Goal: Information Seeking & Learning: Compare options

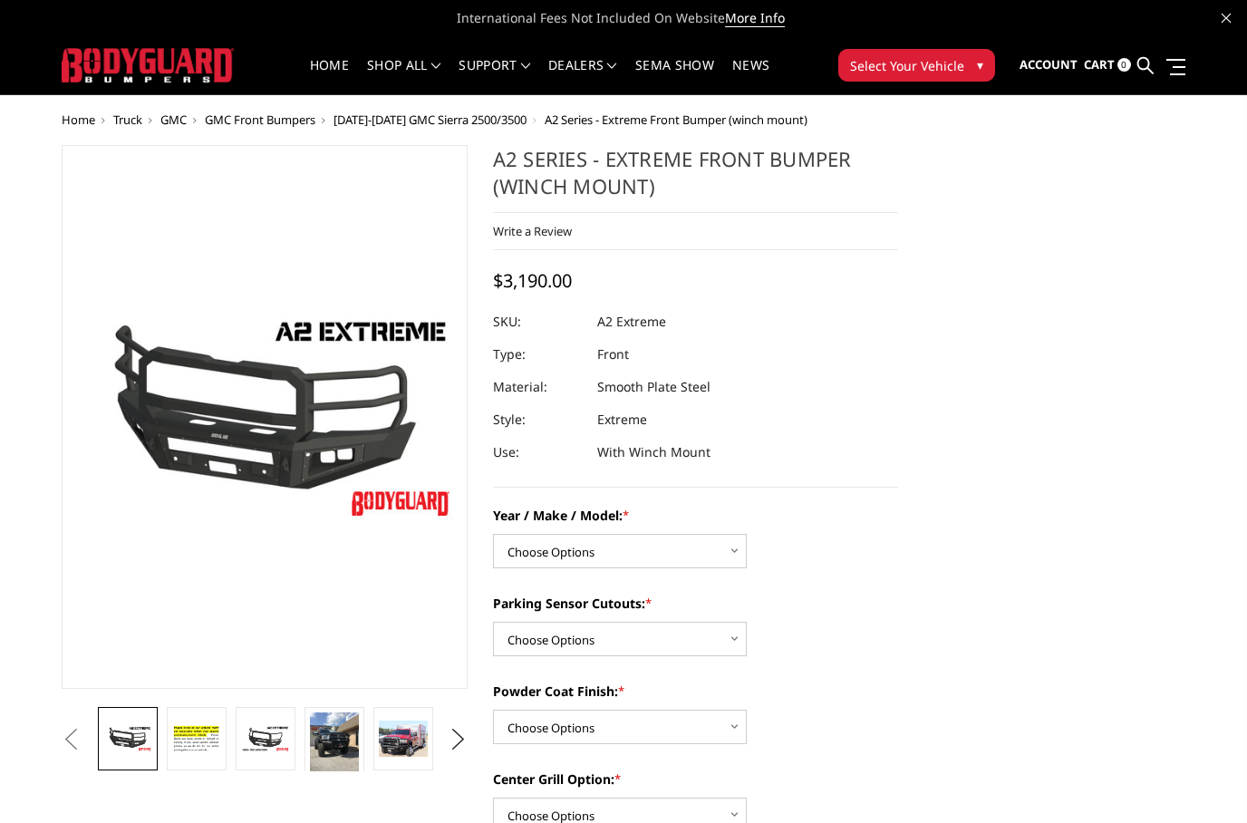
click at [961, 63] on span "Select Your Vehicle" at bounding box center [907, 65] width 114 height 19
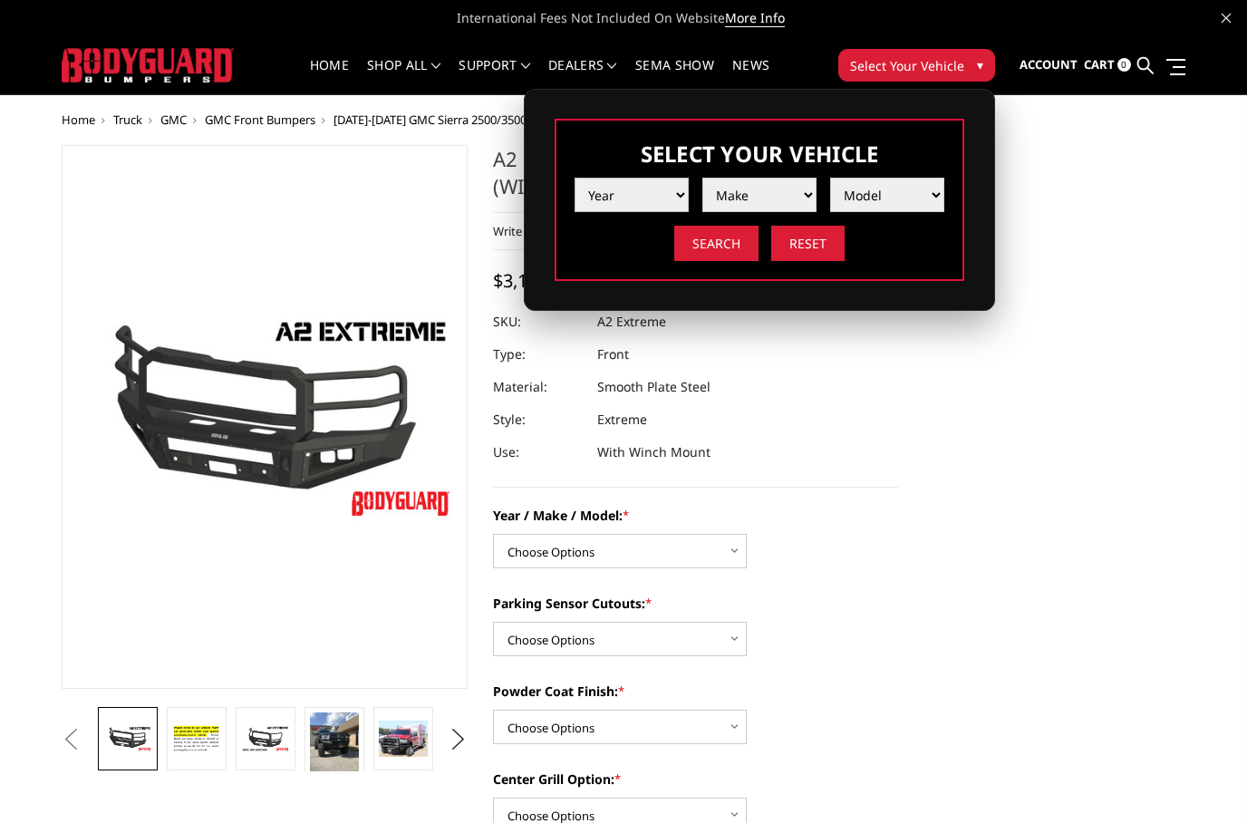
click at [675, 198] on select "Year 2025 2024 2023 2022 2021 2020 2019 2018 2017 2016 2015 2014 2013 2012 2011…" at bounding box center [632, 195] width 114 height 34
select select "yr_2024"
click at [803, 190] on select "Make Chevrolet Ford GMC Ram Toyota" at bounding box center [759, 195] width 114 height 34
select select "mk_gmc"
click at [922, 198] on select "Model Sierra 1500 Sierra 2500 / 3500" at bounding box center [887, 195] width 114 height 34
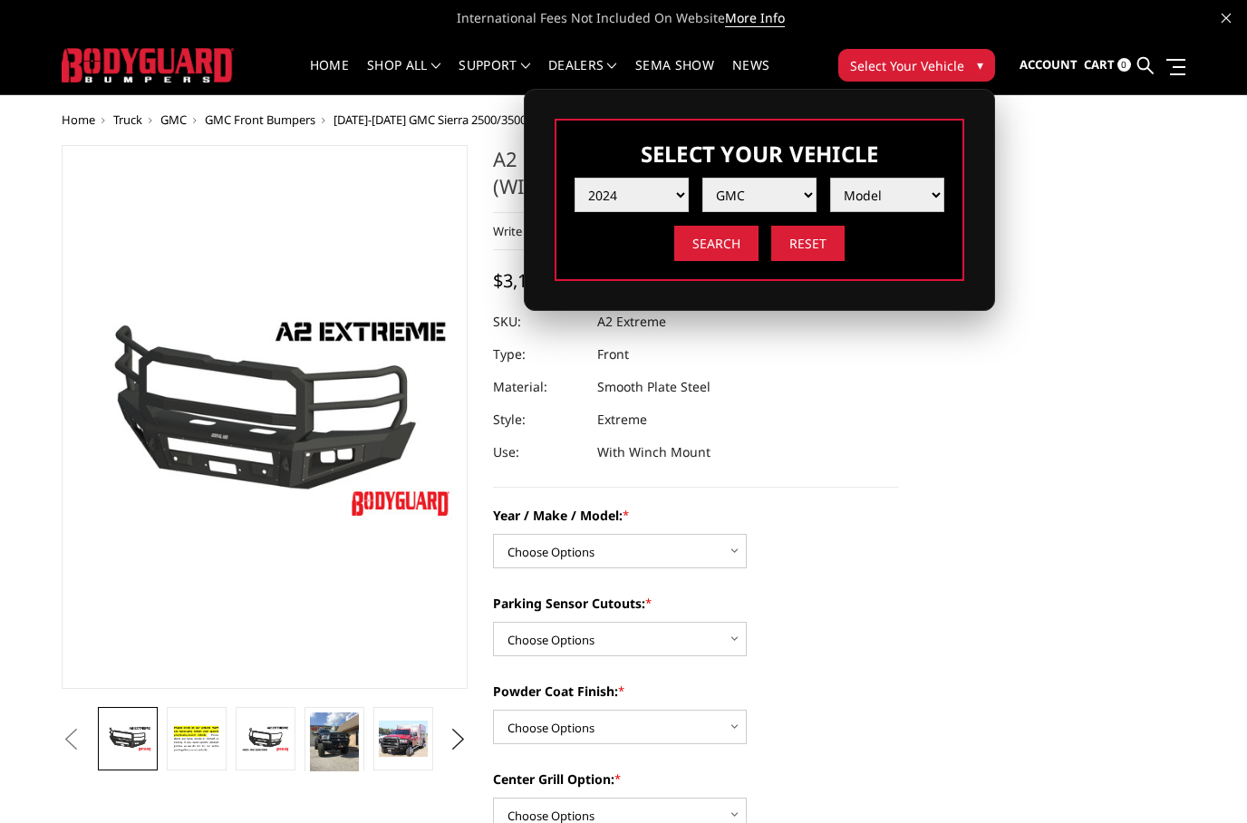
select select "md_sierra-2500-3500"
click at [712, 246] on input "Search" at bounding box center [716, 243] width 84 height 35
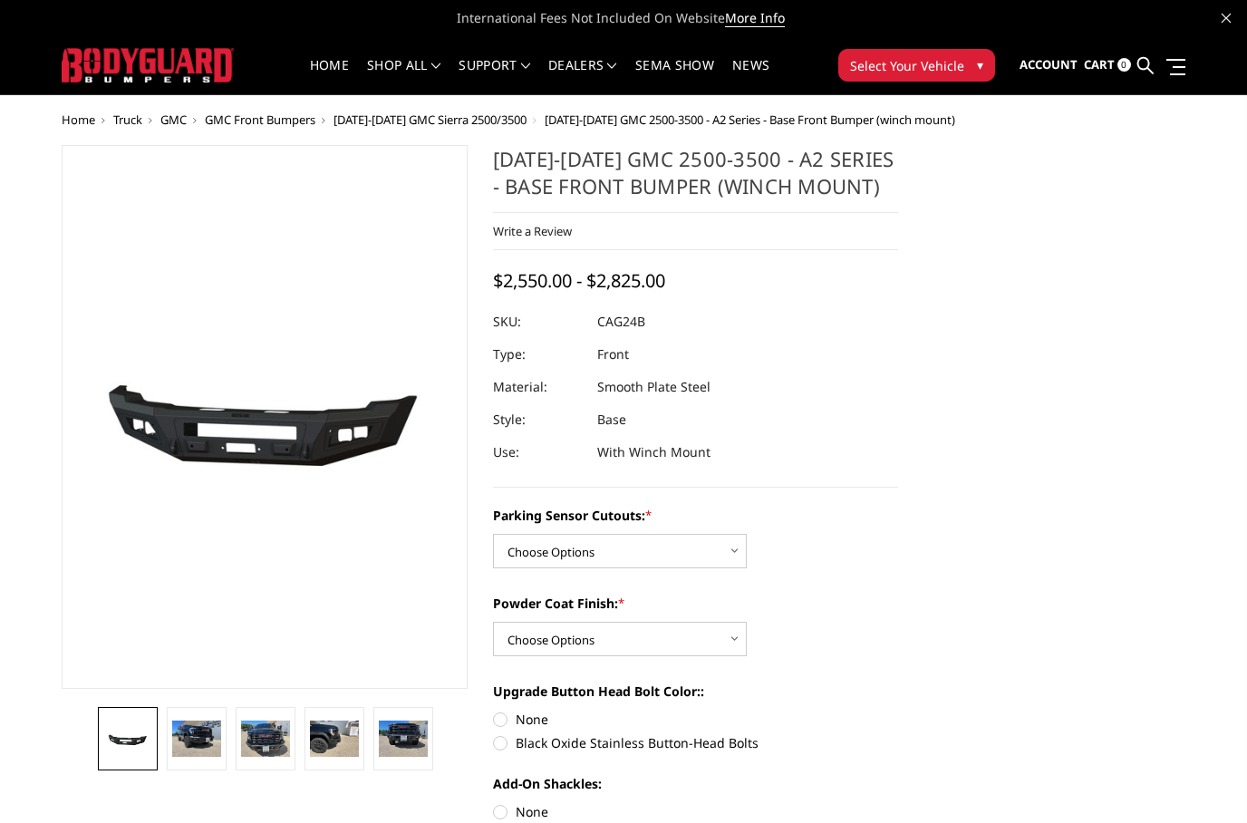
click at [289, 733] on img at bounding box center [265, 738] width 49 height 37
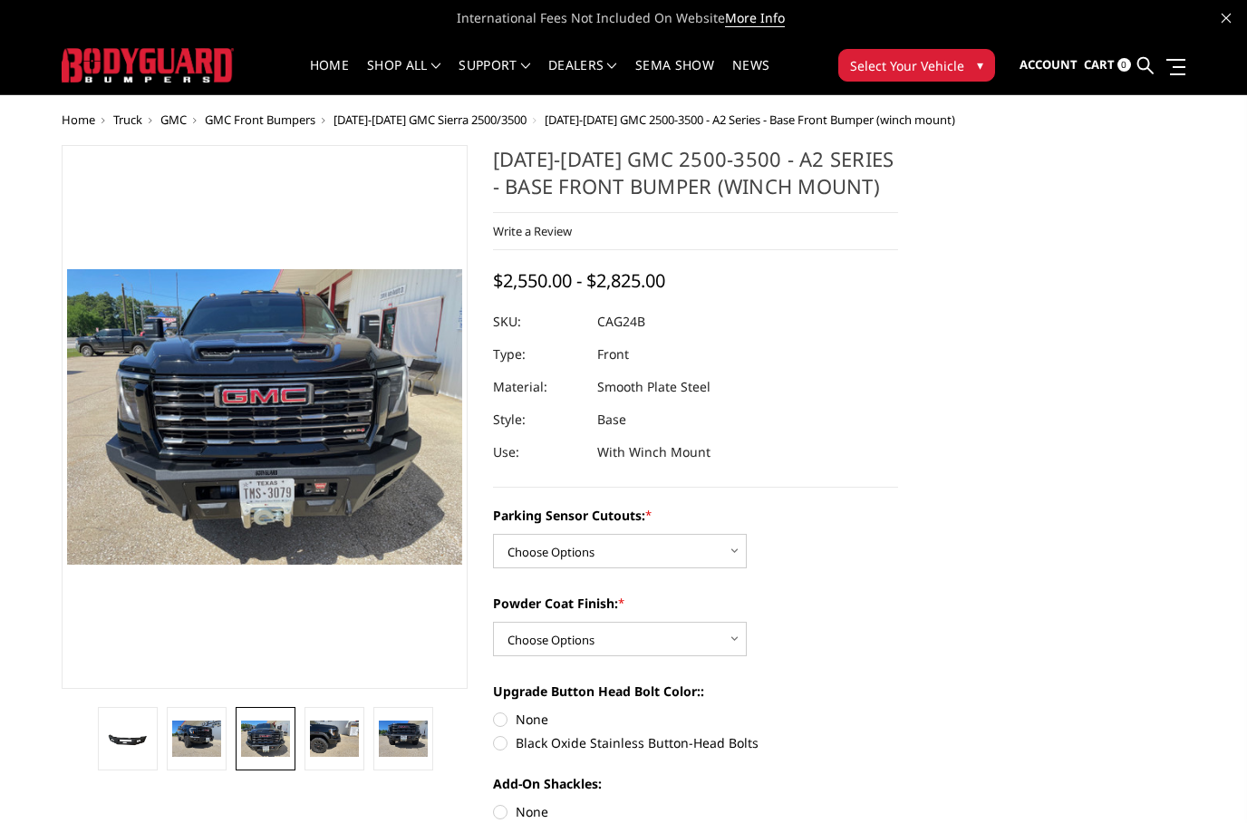
click at [353, 731] on img at bounding box center [334, 738] width 49 height 37
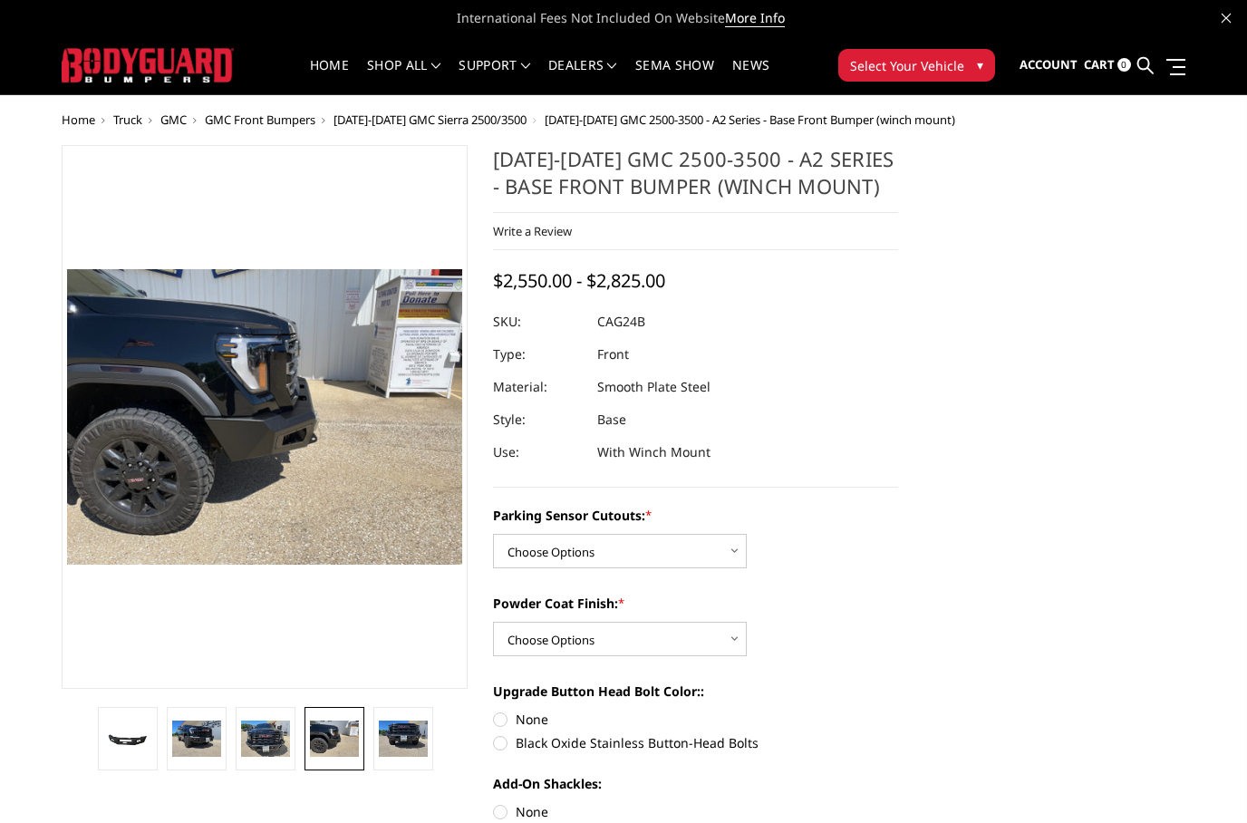
click at [281, 735] on img at bounding box center [265, 738] width 49 height 37
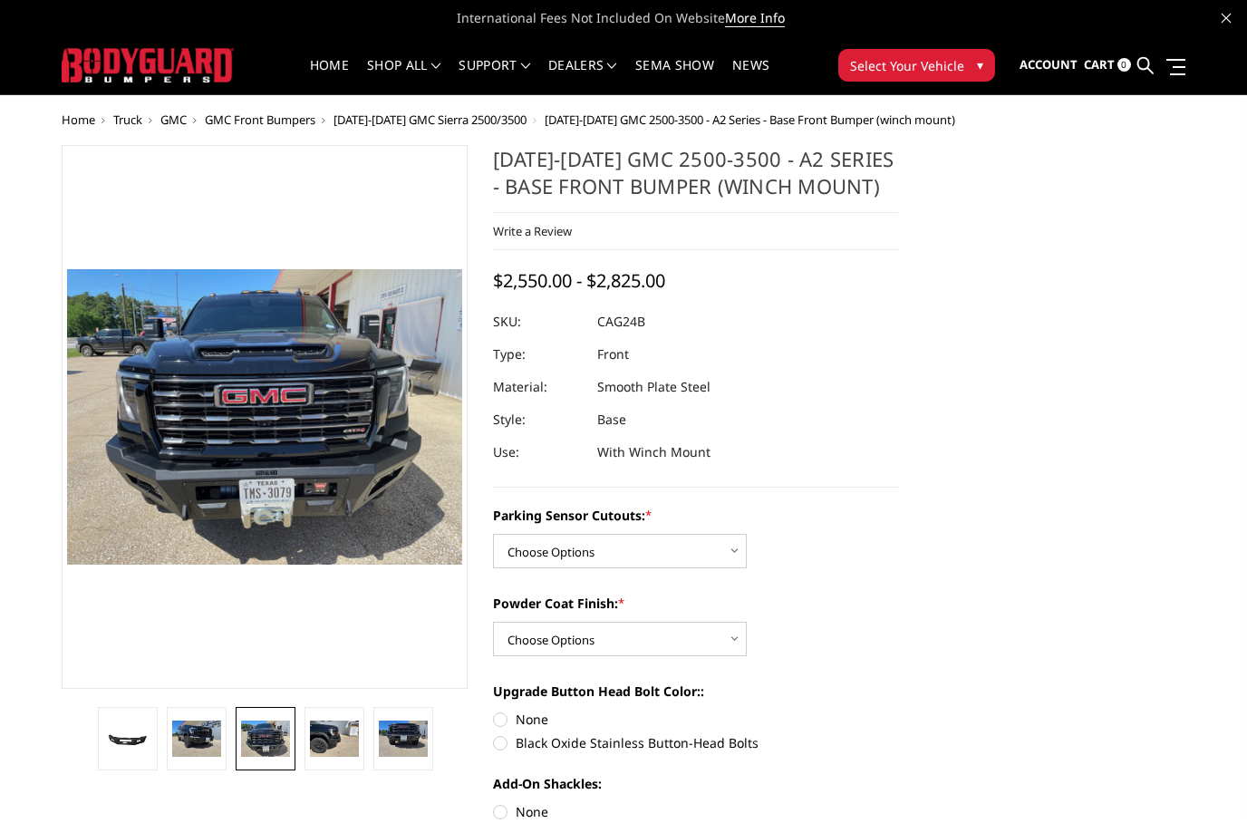
click at [206, 733] on img at bounding box center [196, 738] width 49 height 37
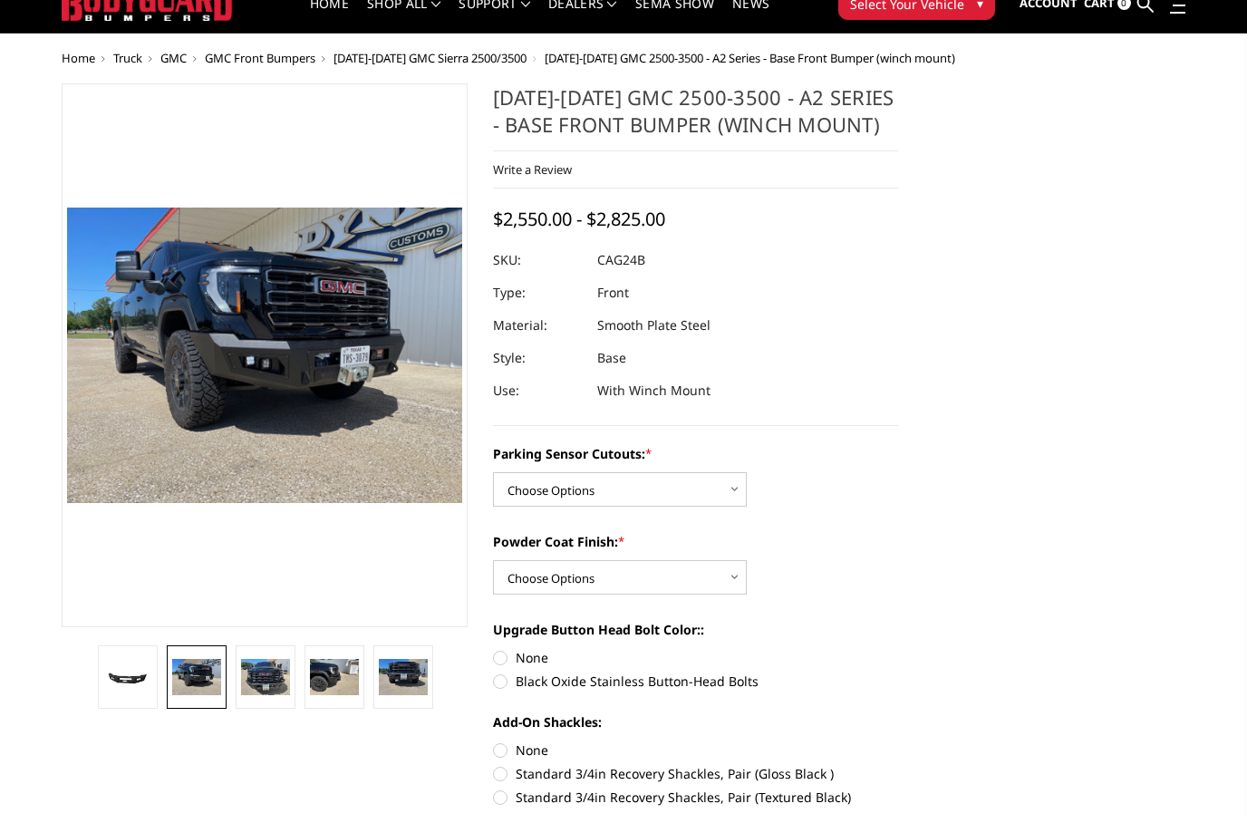
scroll to position [63, 0]
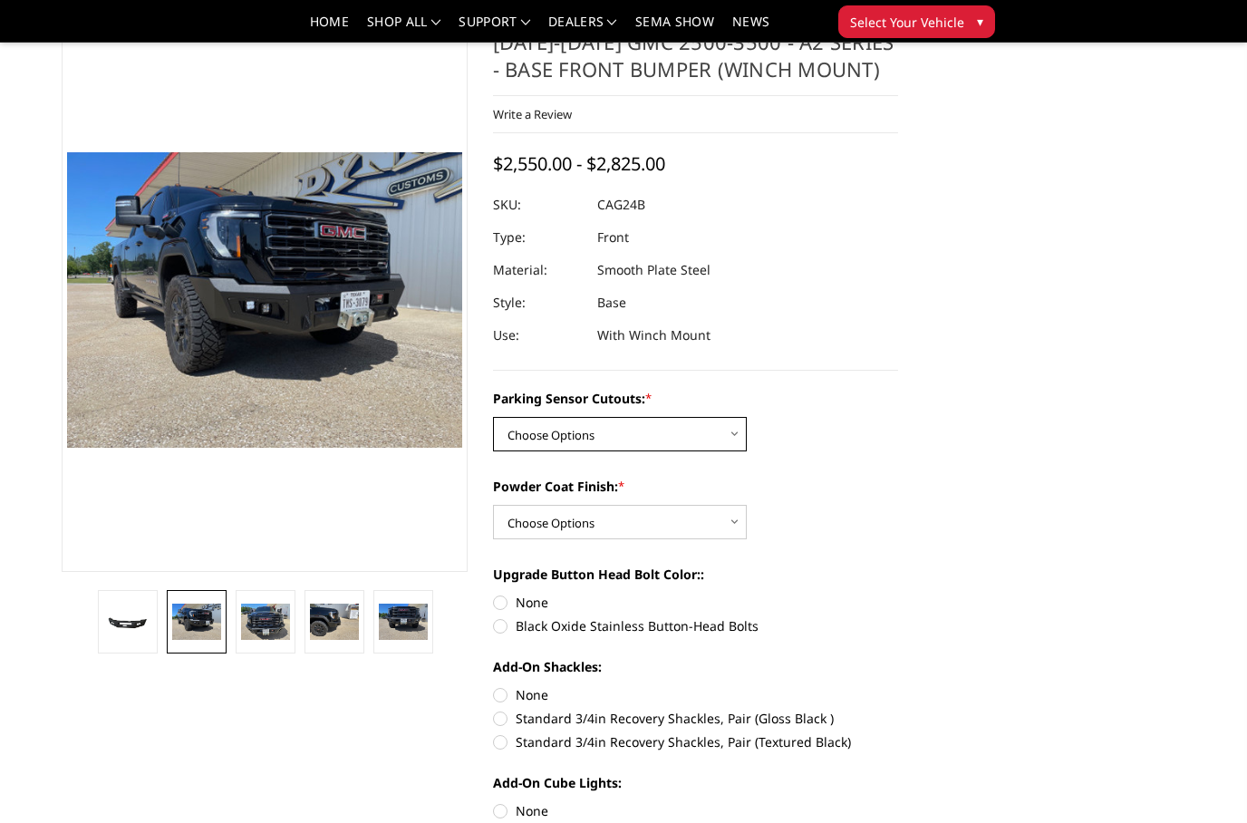
click at [744, 425] on select "Choose Options No - Without Parking Sensor Cutouts Yes - With Parking Sensor Cu…" at bounding box center [620, 434] width 254 height 34
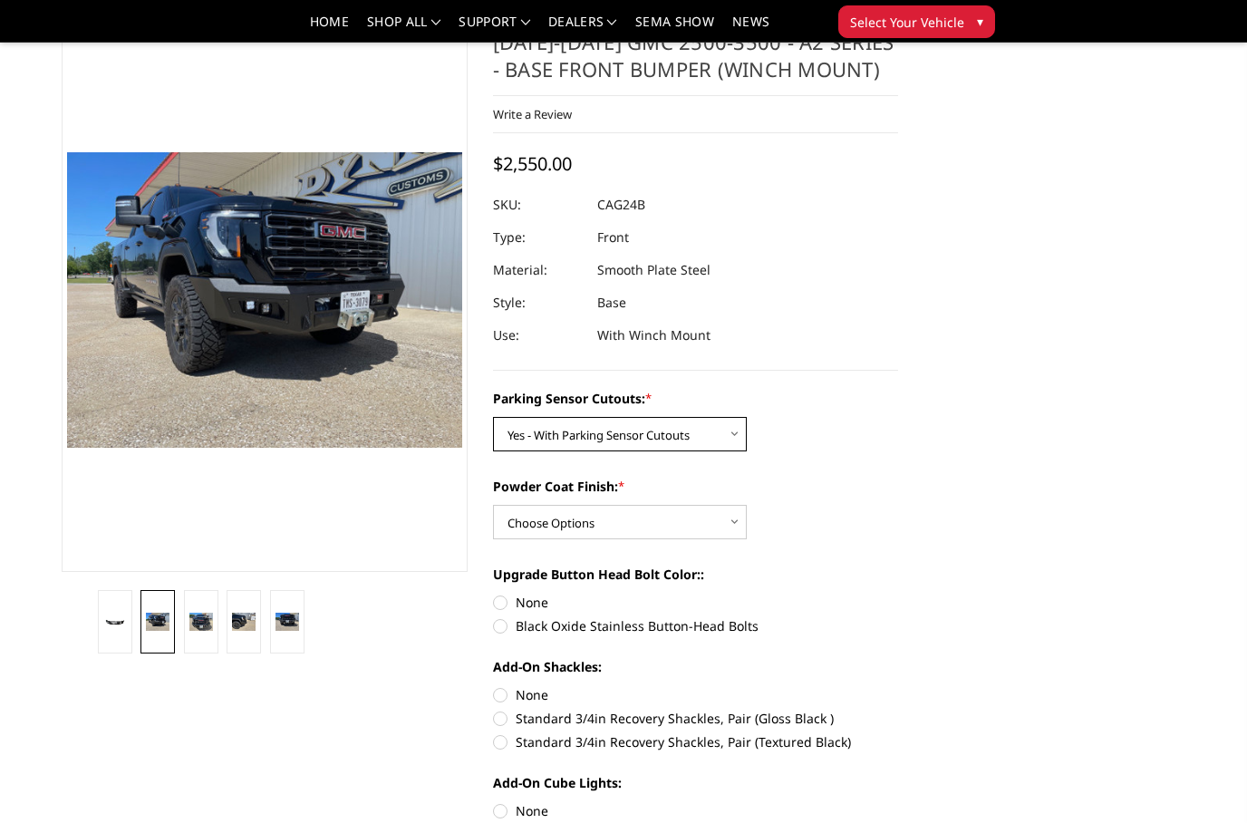
click at [729, 430] on select "Choose Options No - Without Parking Sensor Cutouts Yes - With Parking Sensor Cu…" at bounding box center [620, 434] width 254 height 34
click at [733, 434] on select "Choose Options No - Without Parking Sensor Cutouts Yes - With Parking Sensor Cu…" at bounding box center [620, 434] width 254 height 34
select select "2157"
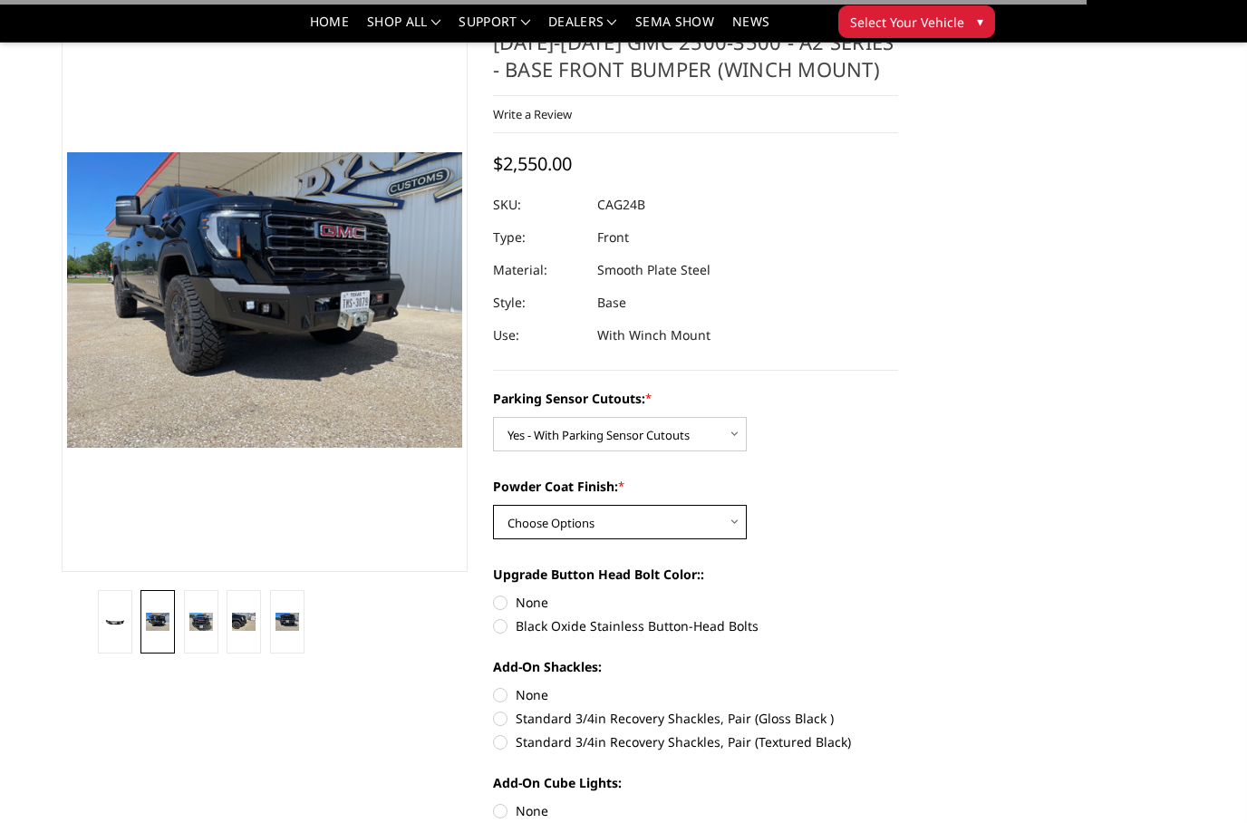
click at [737, 520] on select "Choose Options Bare Metal Textured Black Powder Coat" at bounding box center [620, 522] width 254 height 34
click at [724, 527] on select "Choose Options Bare Metal Textured Black Powder Coat" at bounding box center [620, 522] width 254 height 34
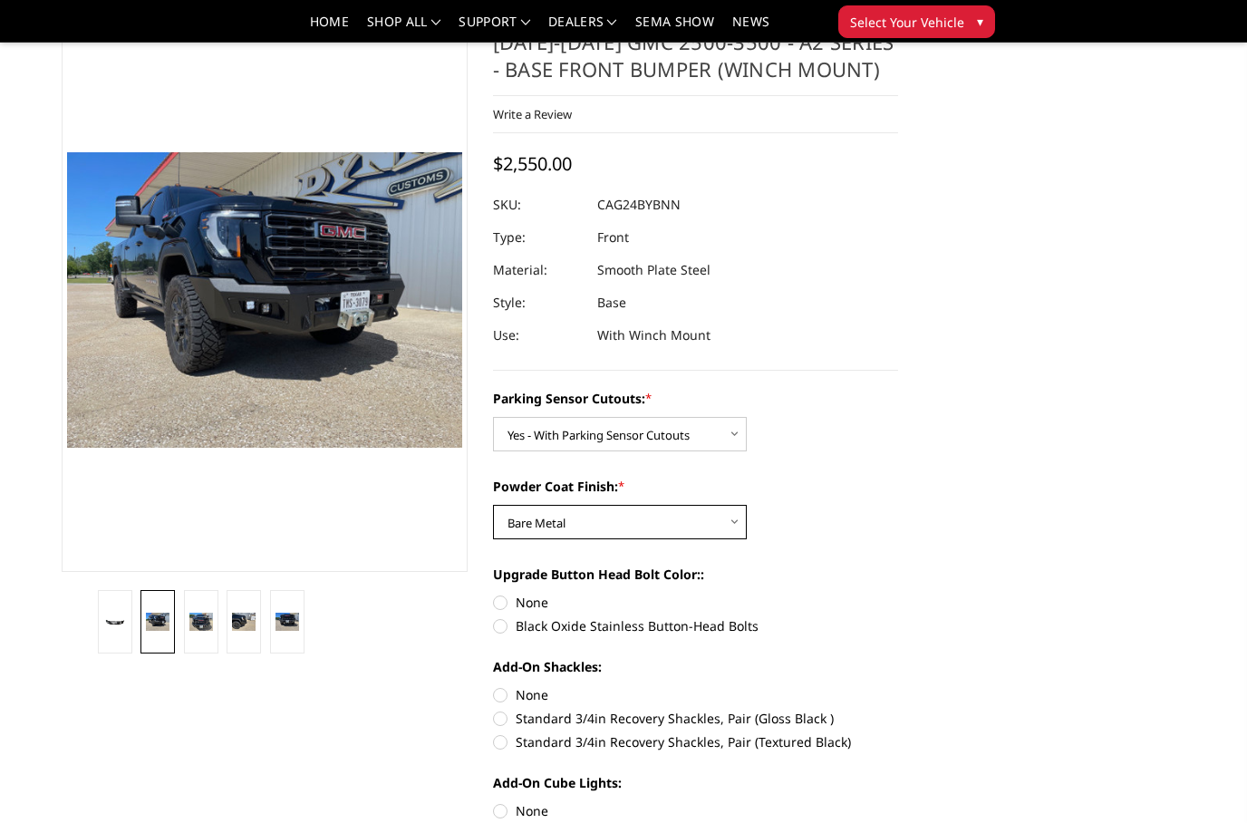
select select "2159"
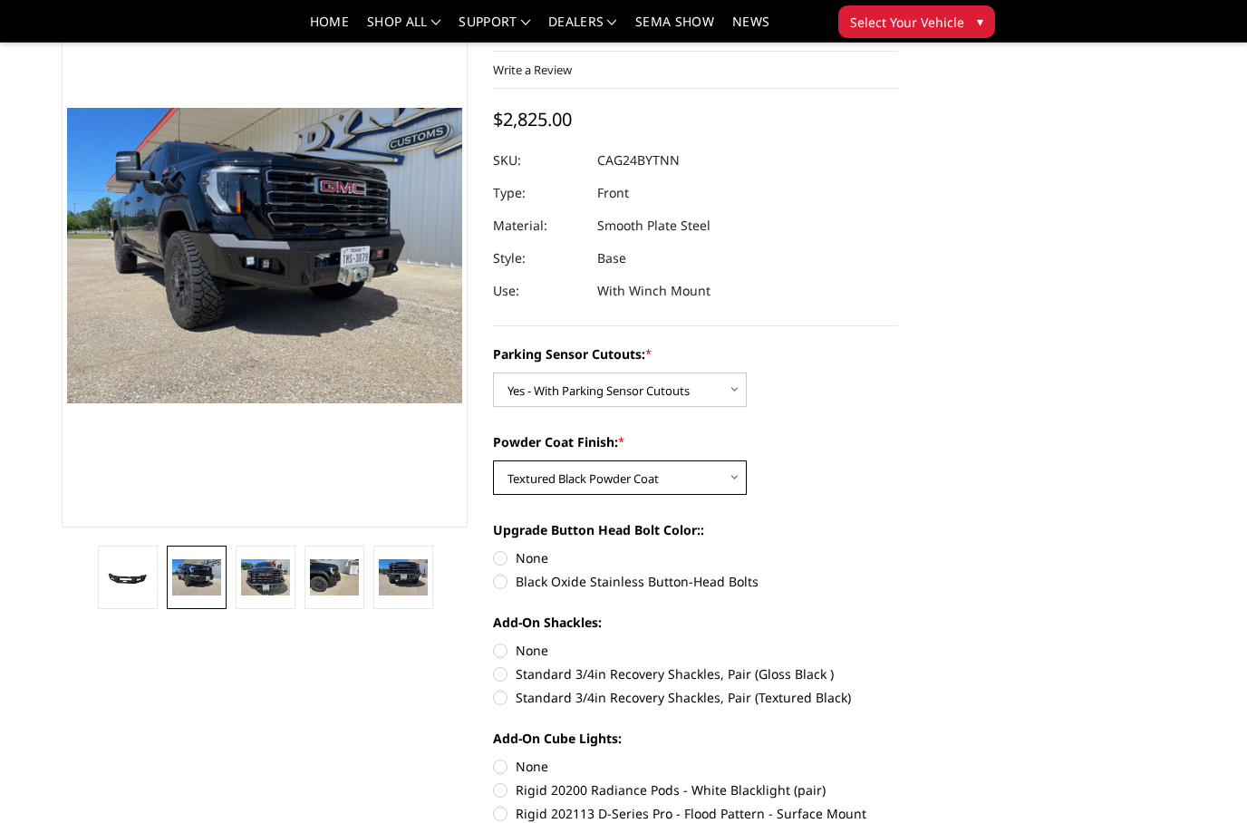
scroll to position [115, 0]
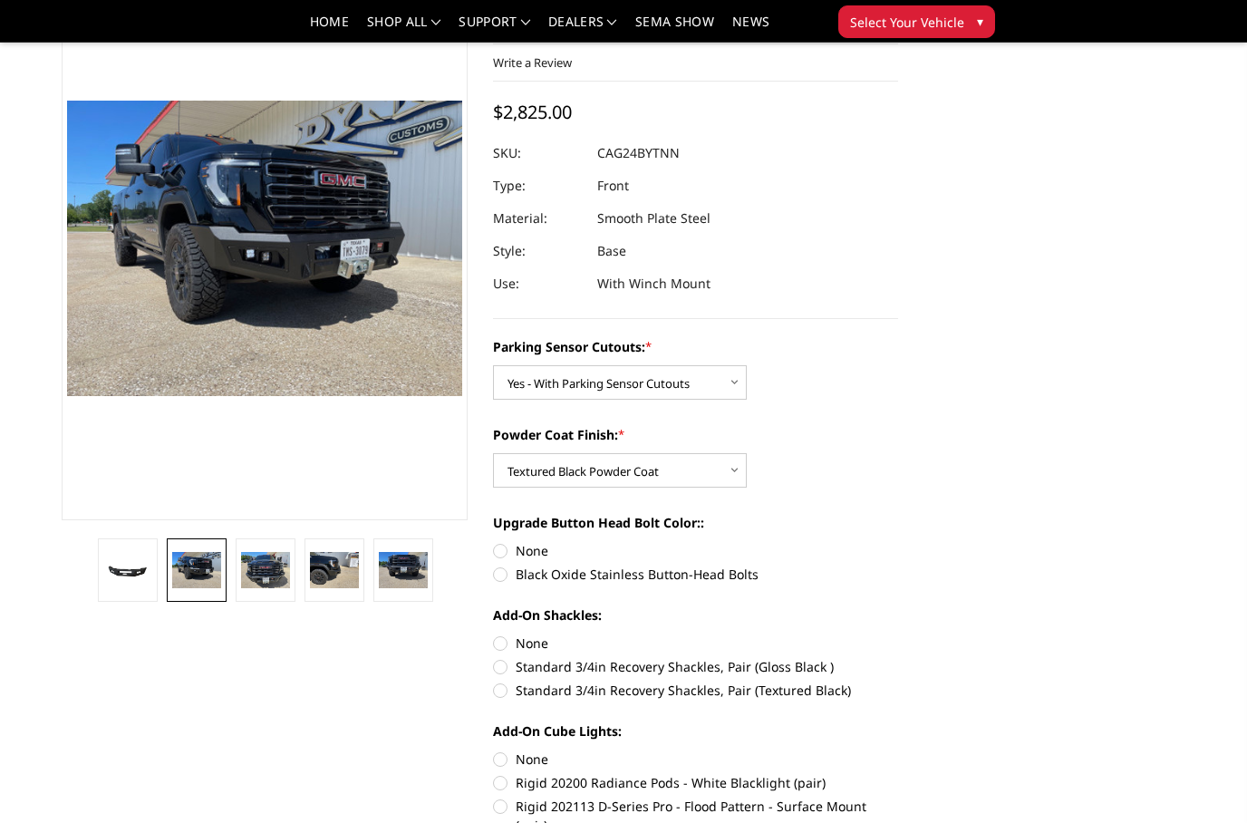
click at [516, 584] on label "Black Oxide Stainless Button-Head Bolts" at bounding box center [696, 574] width 406 height 19
click at [898, 542] on input "Black Oxide Stainless Button-Head Bolts" at bounding box center [898, 541] width 1 height 1
radio input "true"
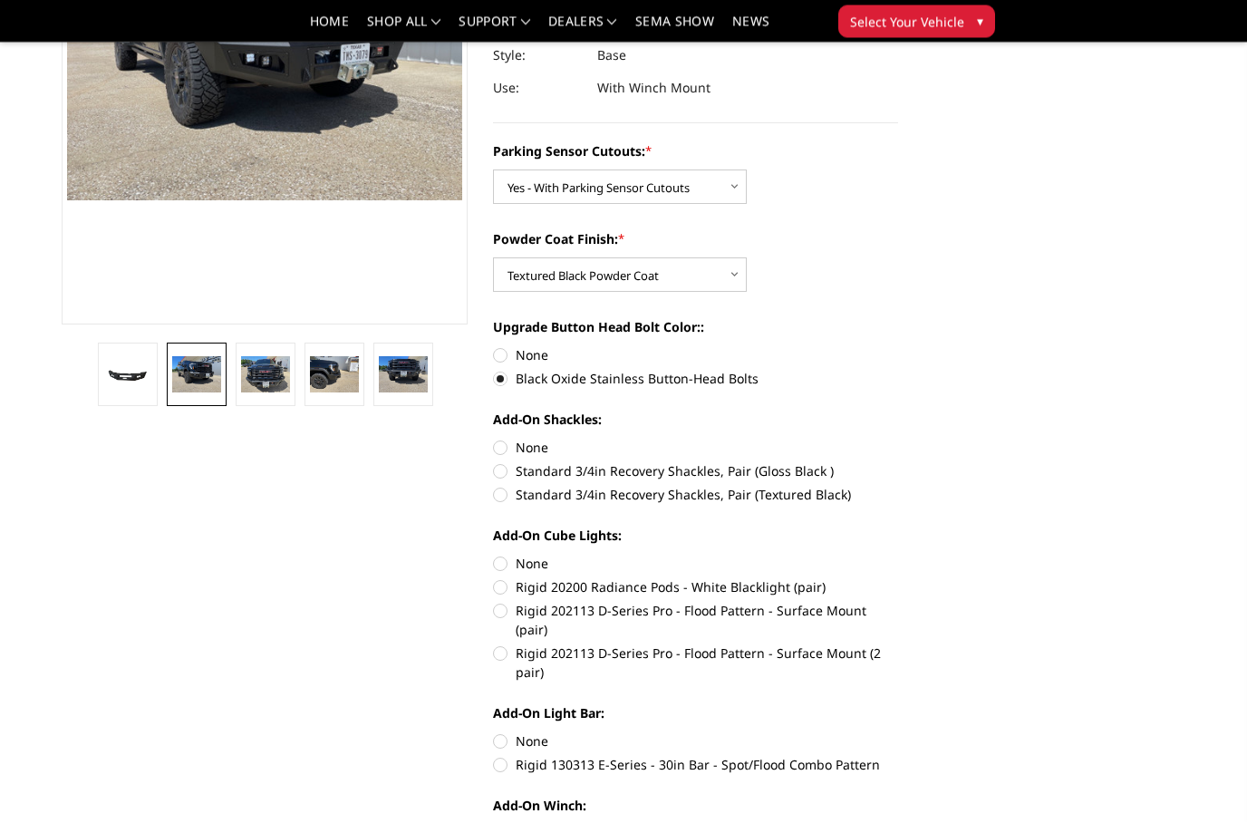
scroll to position [312, 0]
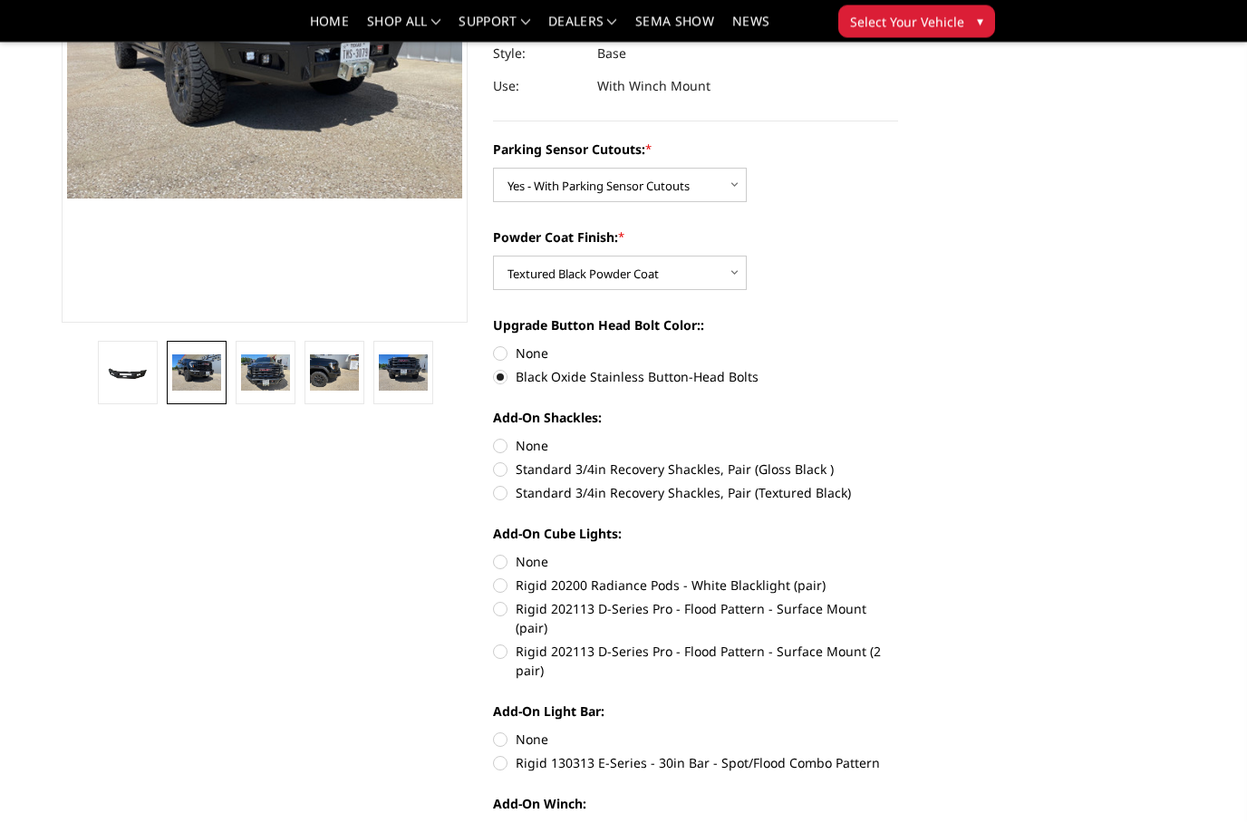
click at [508, 516] on div "Parking Sensor Cutouts: * Choose Options No - Without Parking Sensor Cutouts Ye…" at bounding box center [696, 618] width 406 height 957
click at [503, 495] on label "Standard 3/4in Recovery Shackles, Pair (Textured Black)" at bounding box center [696, 493] width 406 height 19
click at [898, 461] on input "Standard 3/4in Recovery Shackles, Pair (Textured Black)" at bounding box center [898, 460] width 1 height 1
radio input "true"
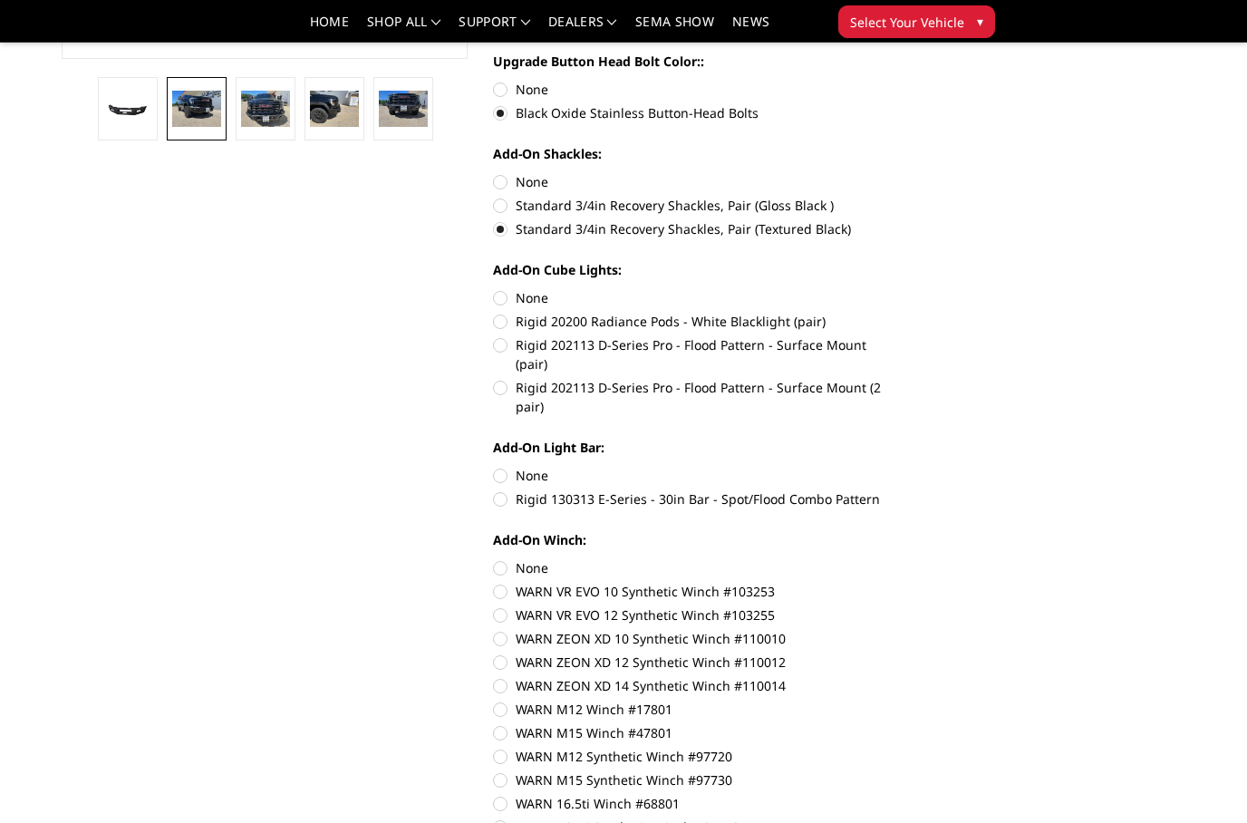
scroll to position [595, 0]
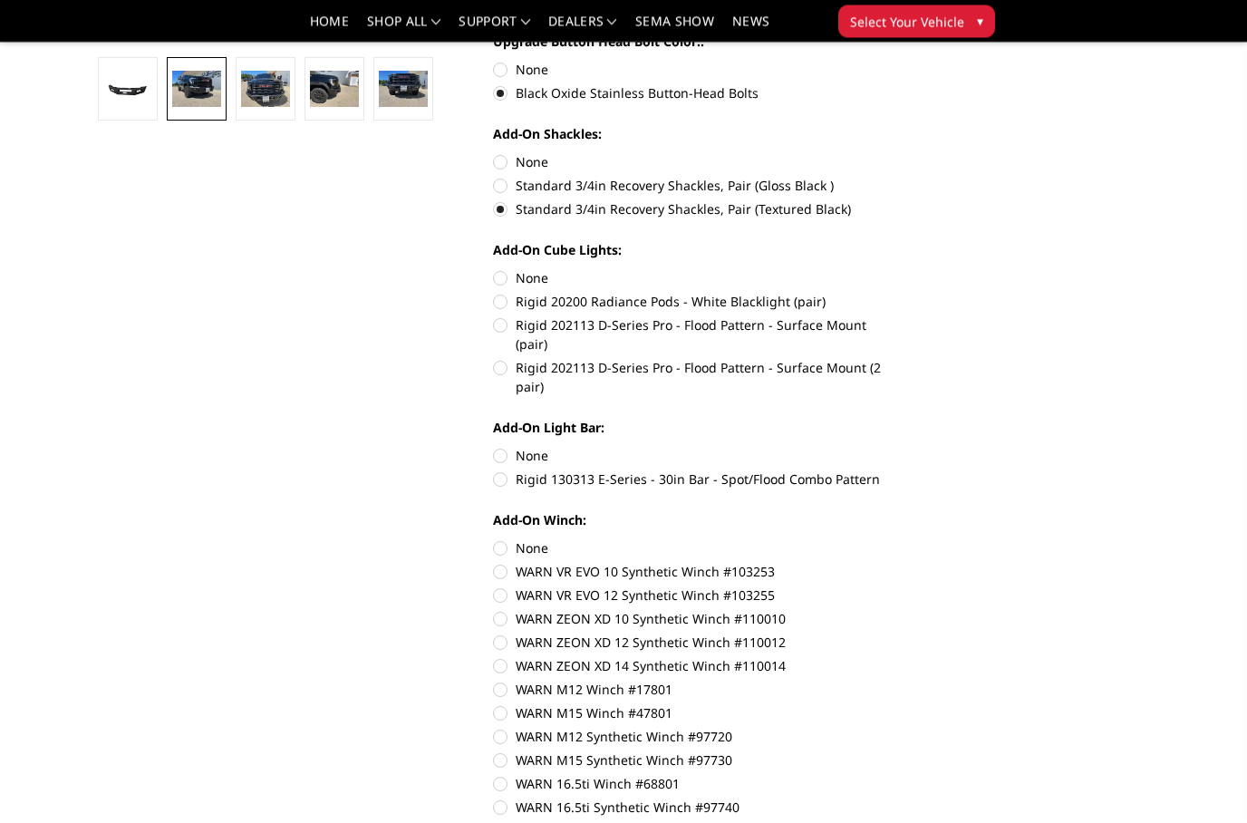
click at [502, 295] on label "Rigid 20200 Radiance Pods - White Blacklight (pair)" at bounding box center [696, 302] width 406 height 19
click at [898, 270] on input "Rigid 20200 Radiance Pods - White Blacklight (pair)" at bounding box center [898, 269] width 1 height 1
radio input "true"
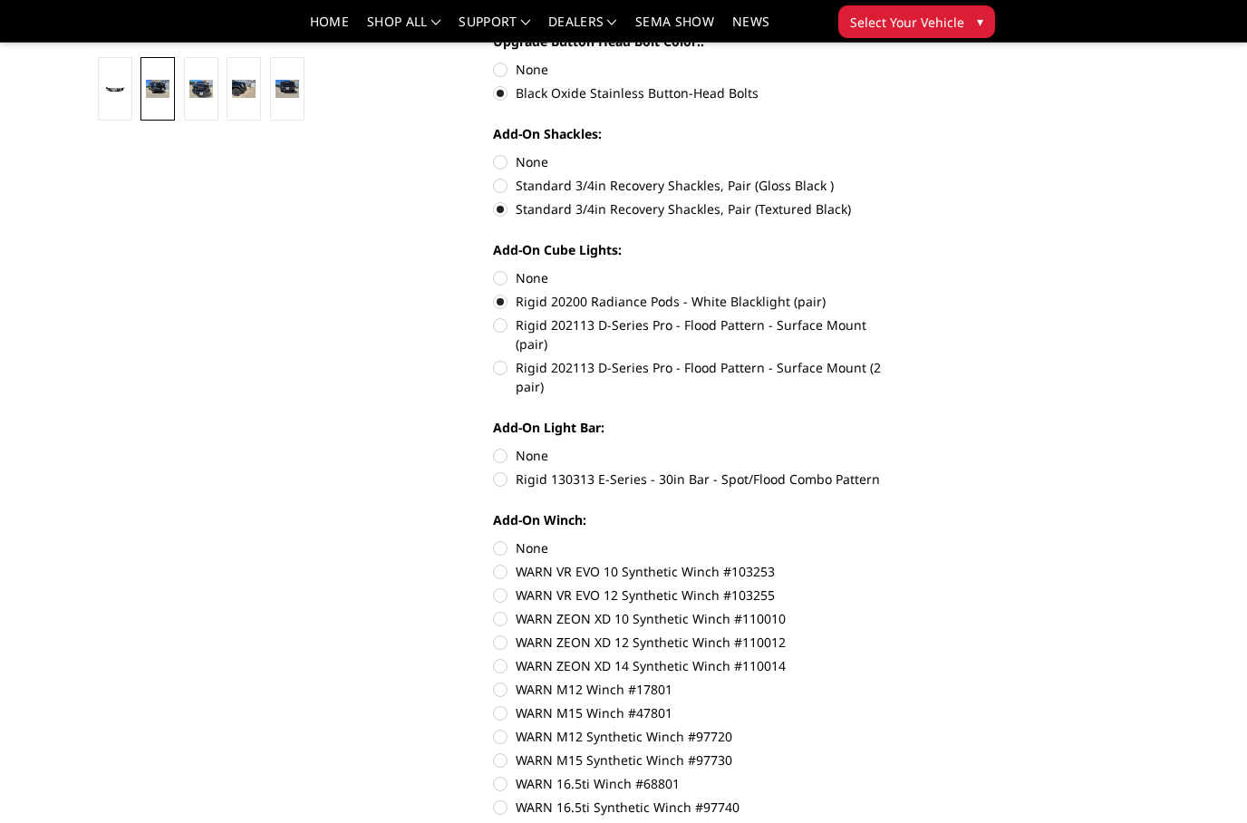
click at [505, 469] on label "Rigid 130313 E-Series - 30in Bar - Spot/Flood Combo Pattern" at bounding box center [696, 478] width 406 height 19
click at [898, 447] on input "Rigid 130313 E-Series - 30in Bar - Spot/Flood Combo Pattern" at bounding box center [898, 446] width 1 height 1
radio input "true"
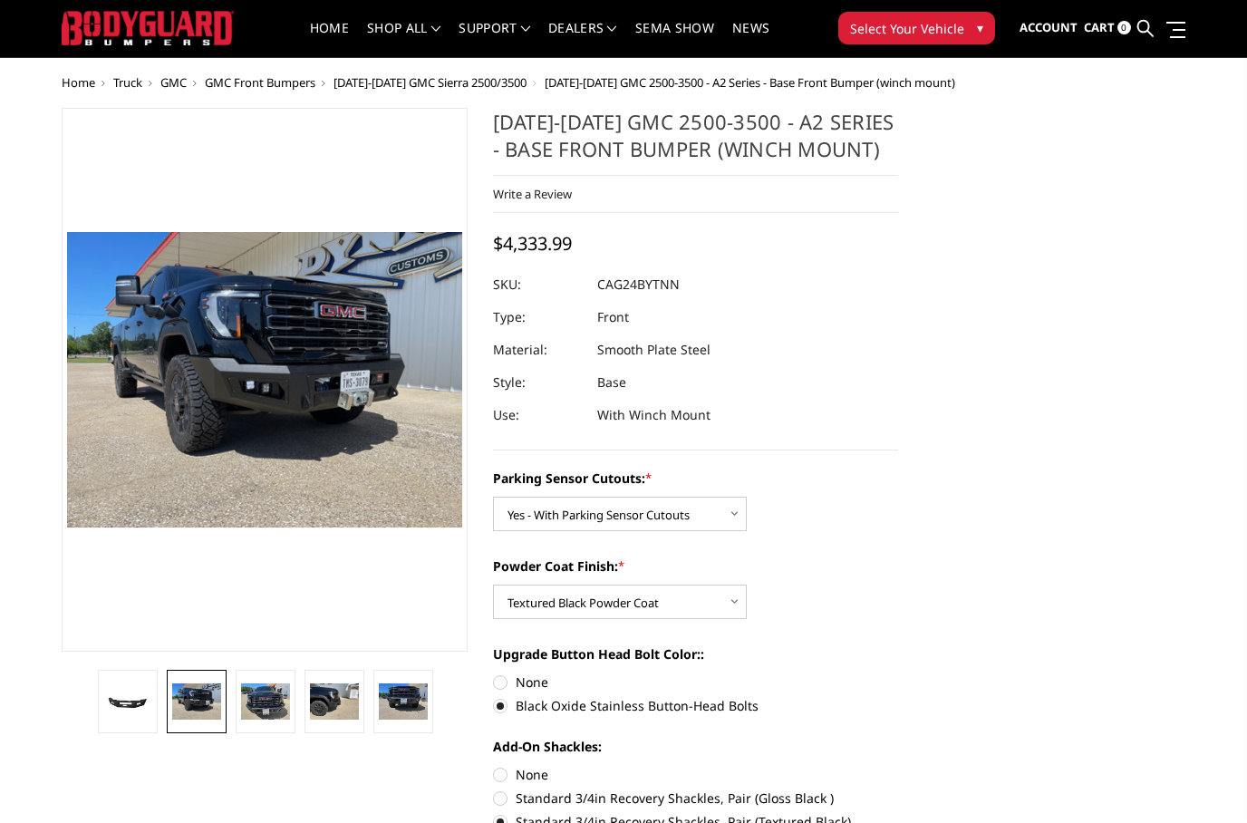
scroll to position [37, 0]
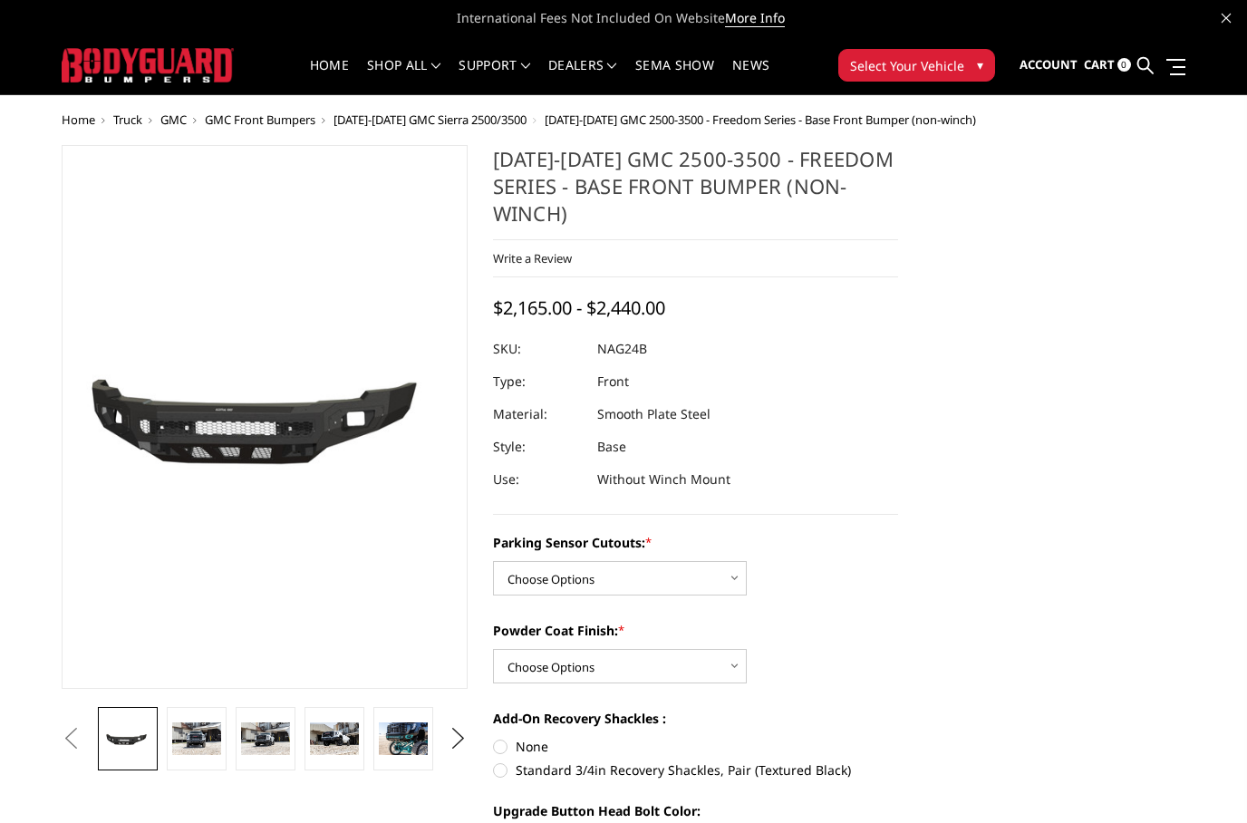
click at [219, 731] on img at bounding box center [196, 738] width 49 height 33
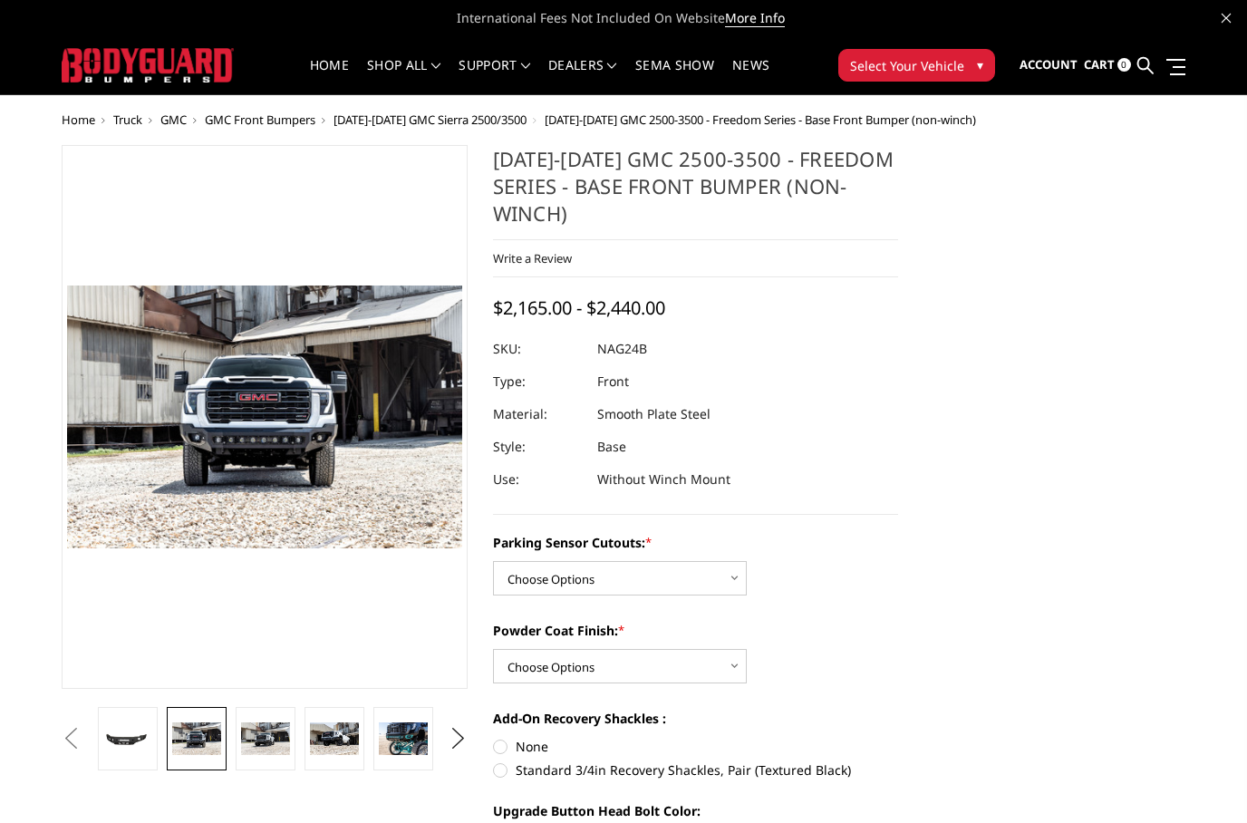
click at [332, 727] on img at bounding box center [334, 738] width 49 height 32
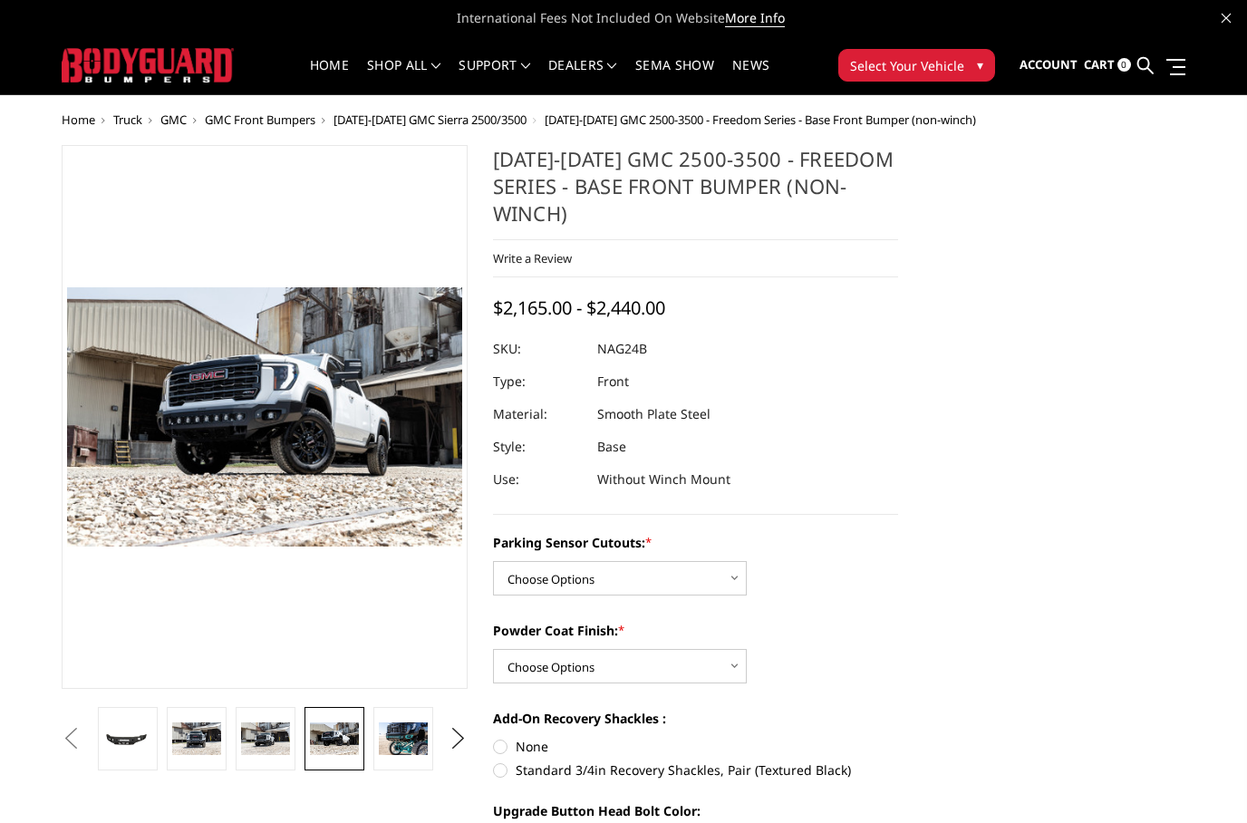
click at [413, 728] on img at bounding box center [403, 738] width 49 height 33
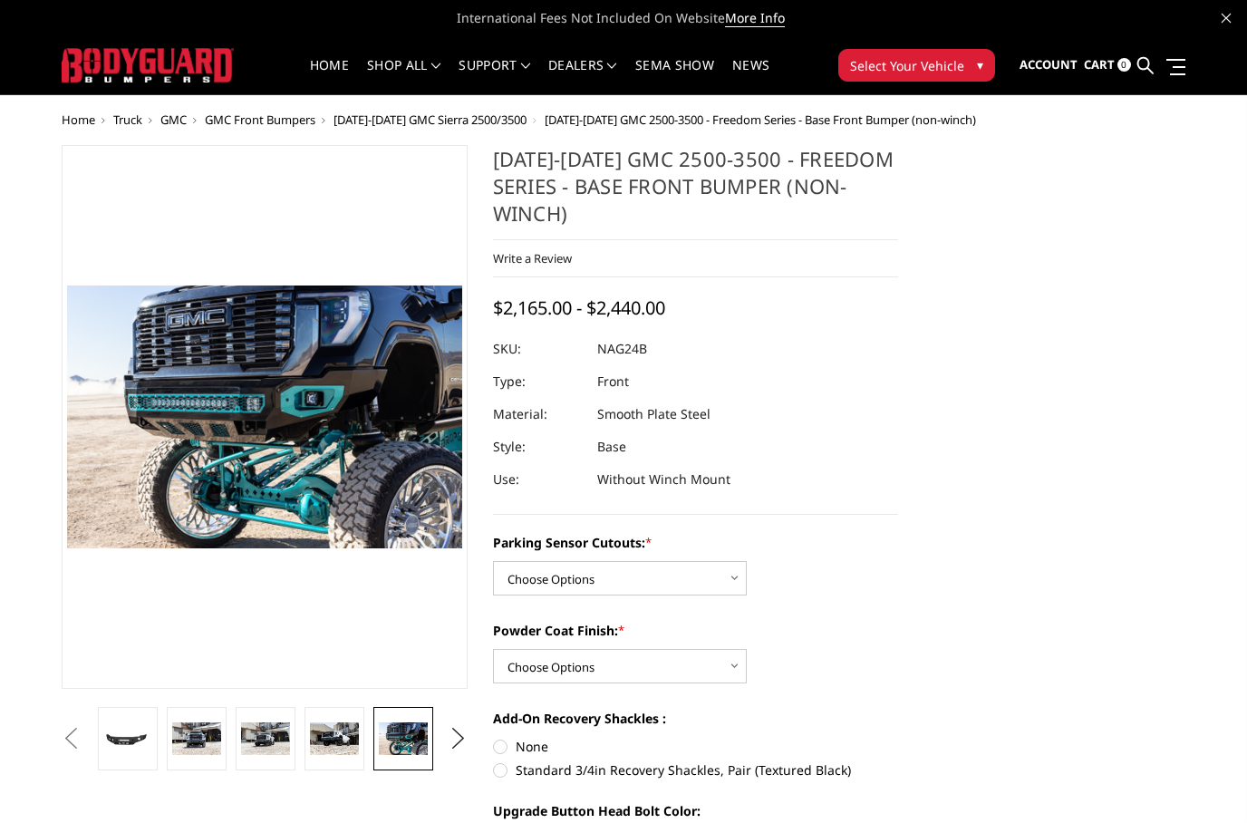
click at [278, 735] on img at bounding box center [265, 738] width 49 height 33
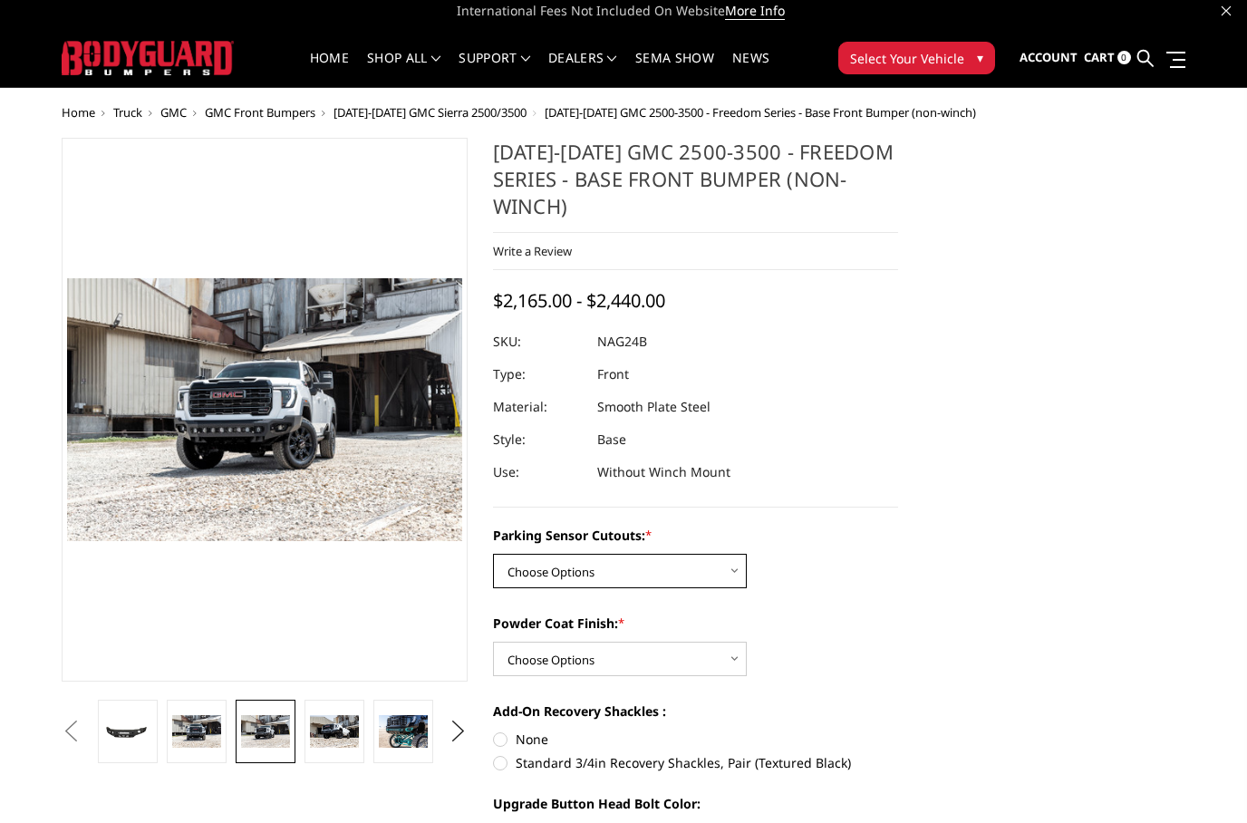
click at [724, 569] on select "Choose Options No - Without Parking Sensor Cutouts Yes - With Parking Sensor Cu…" at bounding box center [620, 572] width 254 height 34
select select "2850"
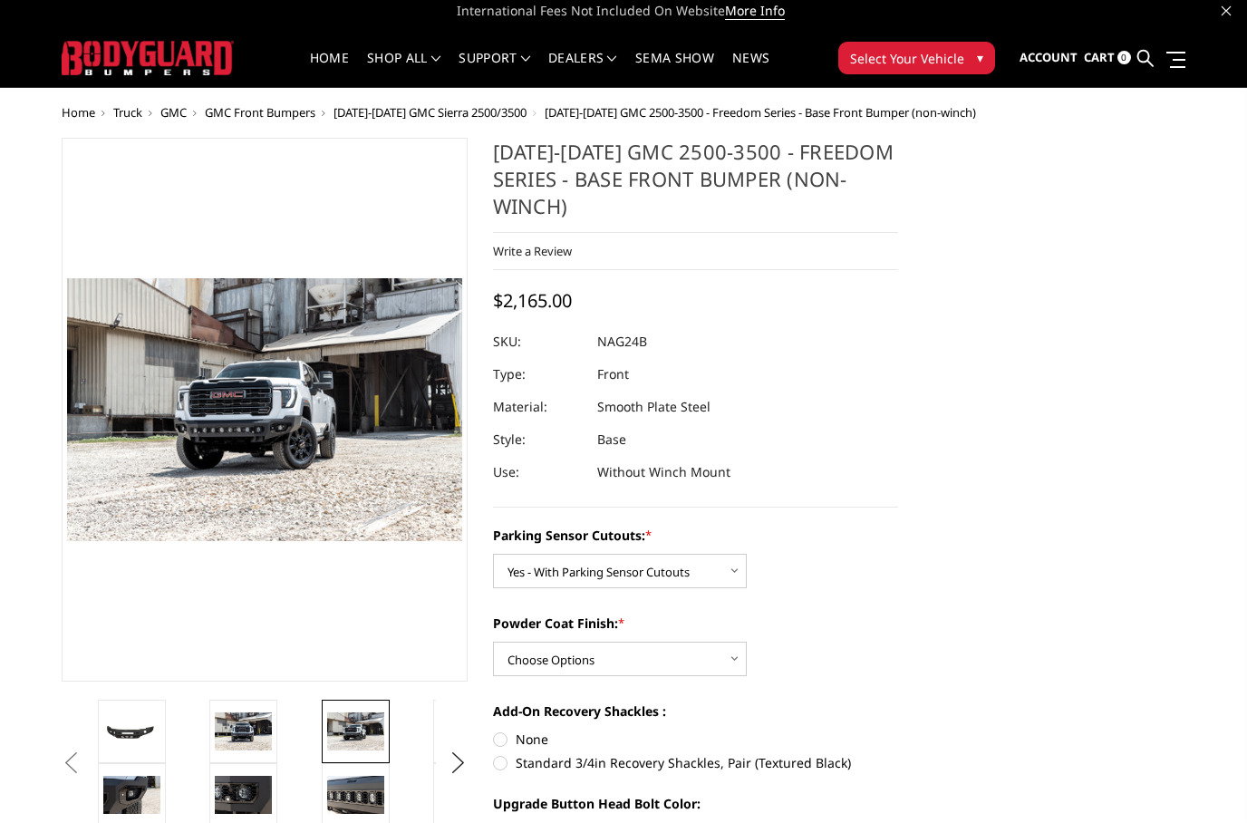
click at [732, 657] on select "Choose Options Bare Metal Texture Black Powder Coat" at bounding box center [620, 659] width 254 height 34
select select "2852"
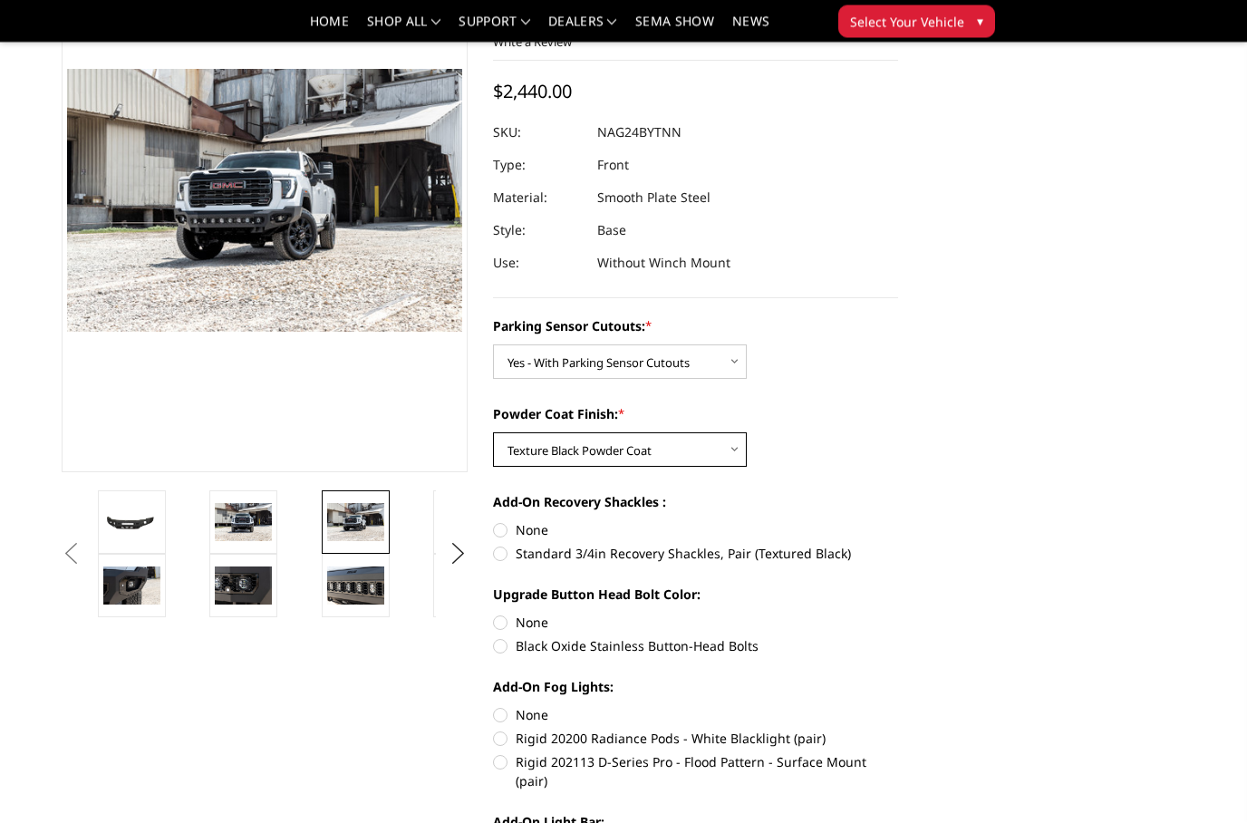
scroll to position [164, 0]
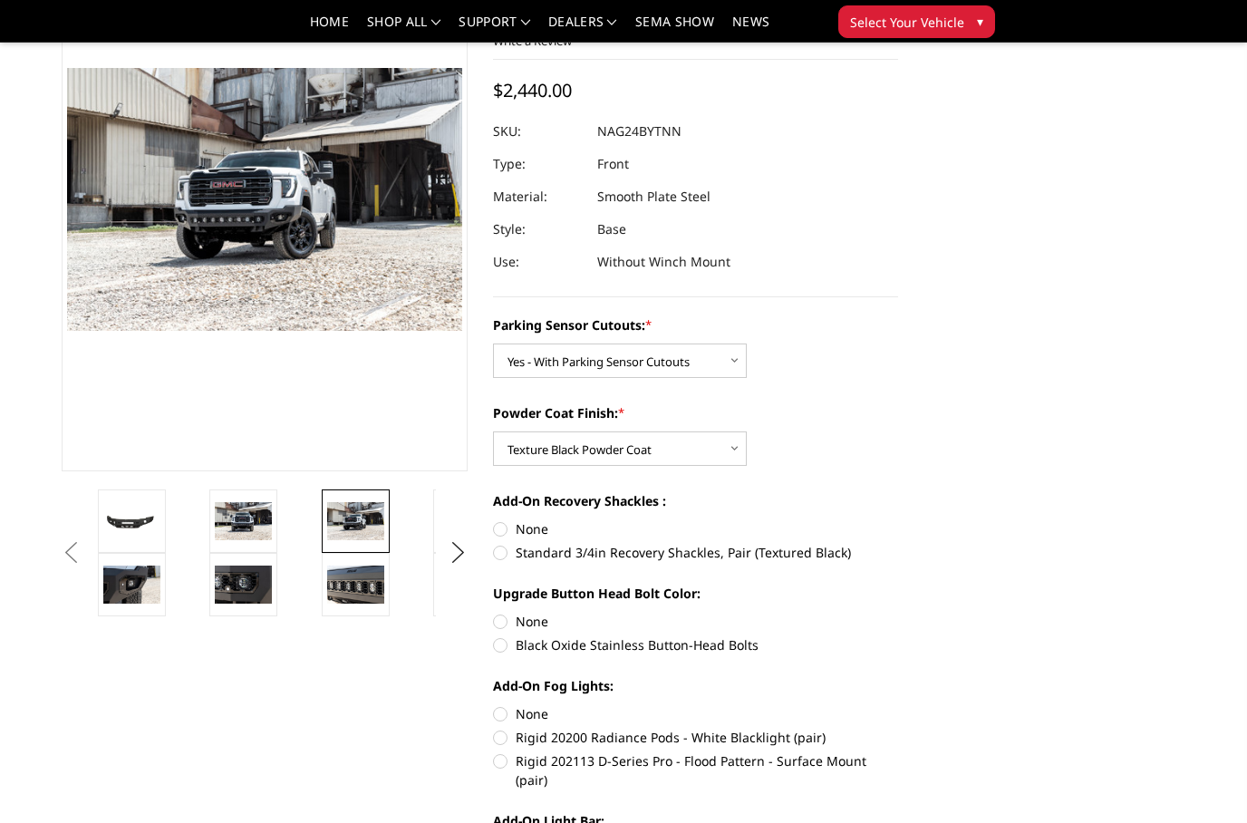
click at [505, 560] on label "Standard 3/4in Recovery Shackles, Pair (Textured Black)" at bounding box center [696, 552] width 406 height 19
click at [898, 520] on input "Standard 3/4in Recovery Shackles, Pair (Textured Black)" at bounding box center [898, 519] width 1 height 1
radio input "true"
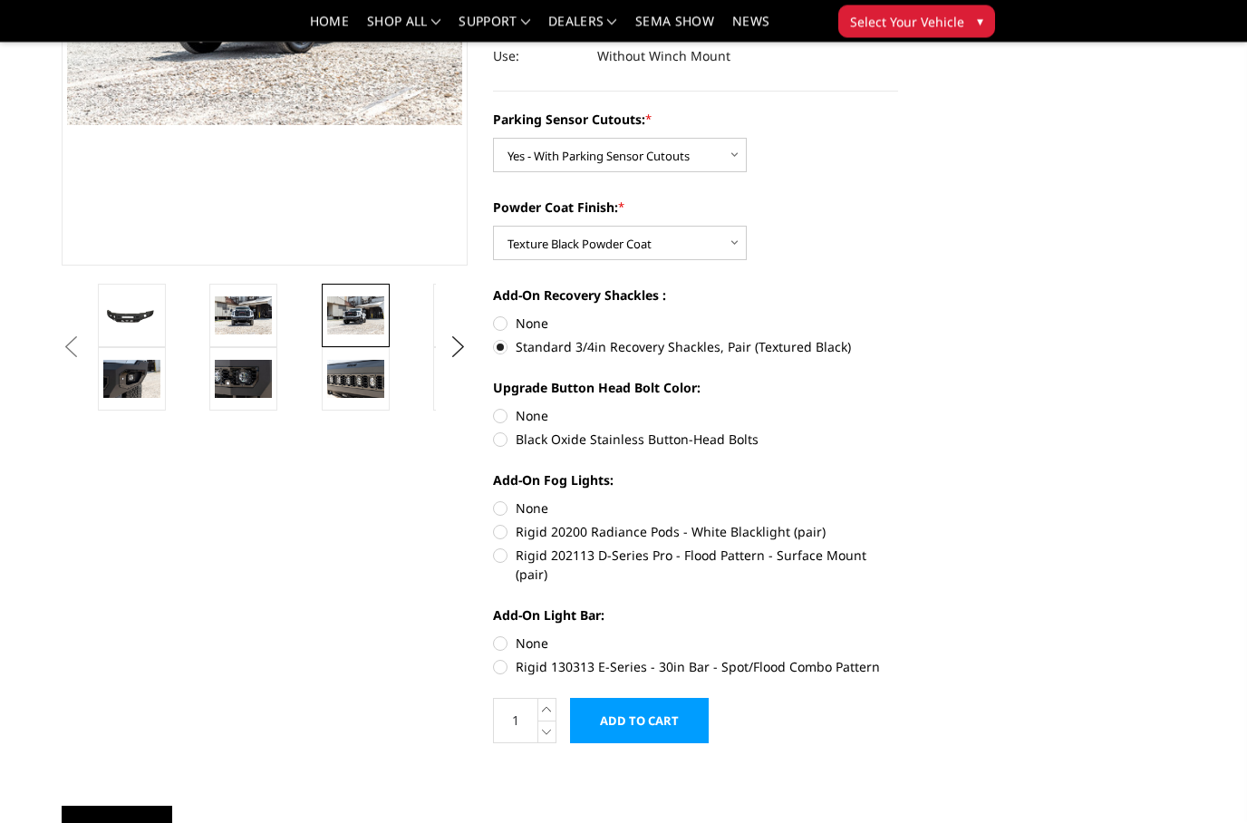
scroll to position [372, 0]
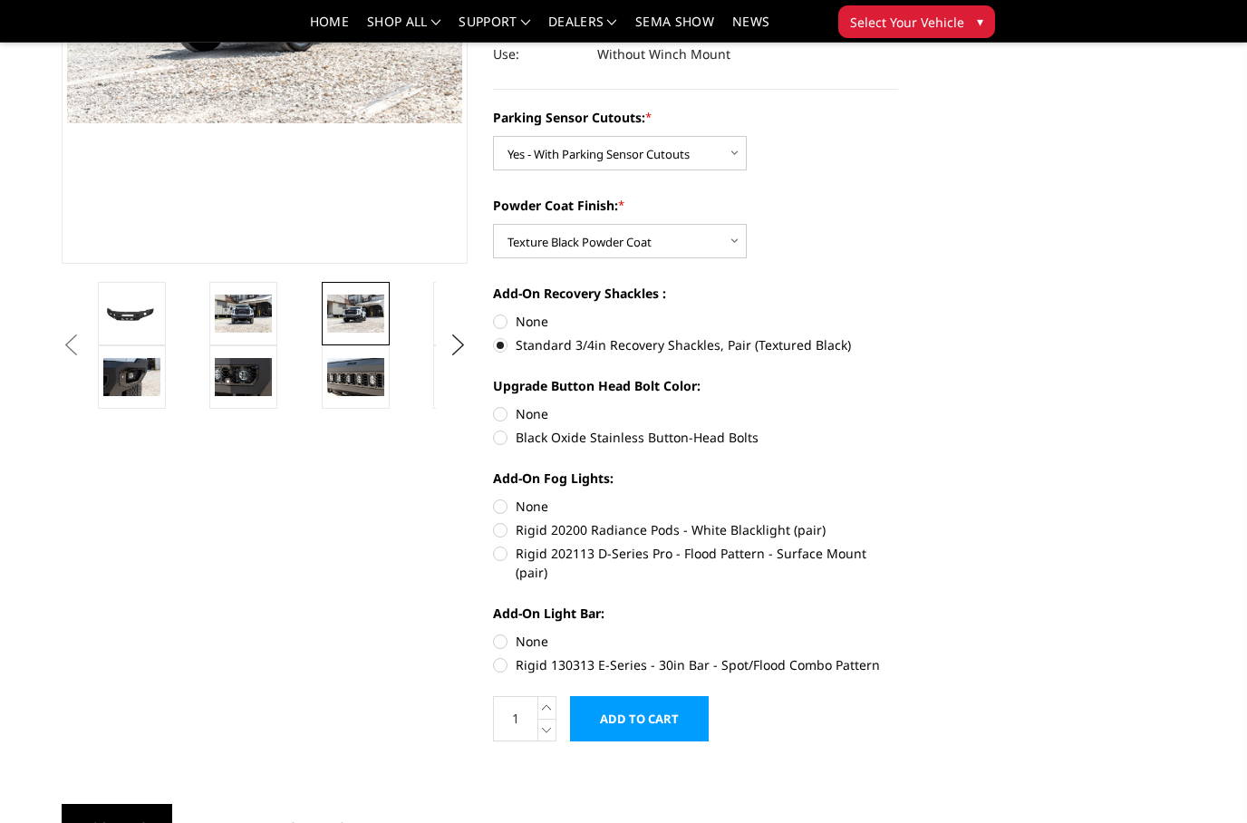
click at [507, 439] on label "Black Oxide Stainless Button-Head Bolts" at bounding box center [696, 437] width 406 height 19
click at [898, 405] on input "Black Oxide Stainless Button-Head Bolts" at bounding box center [898, 404] width 1 height 1
radio input "true"
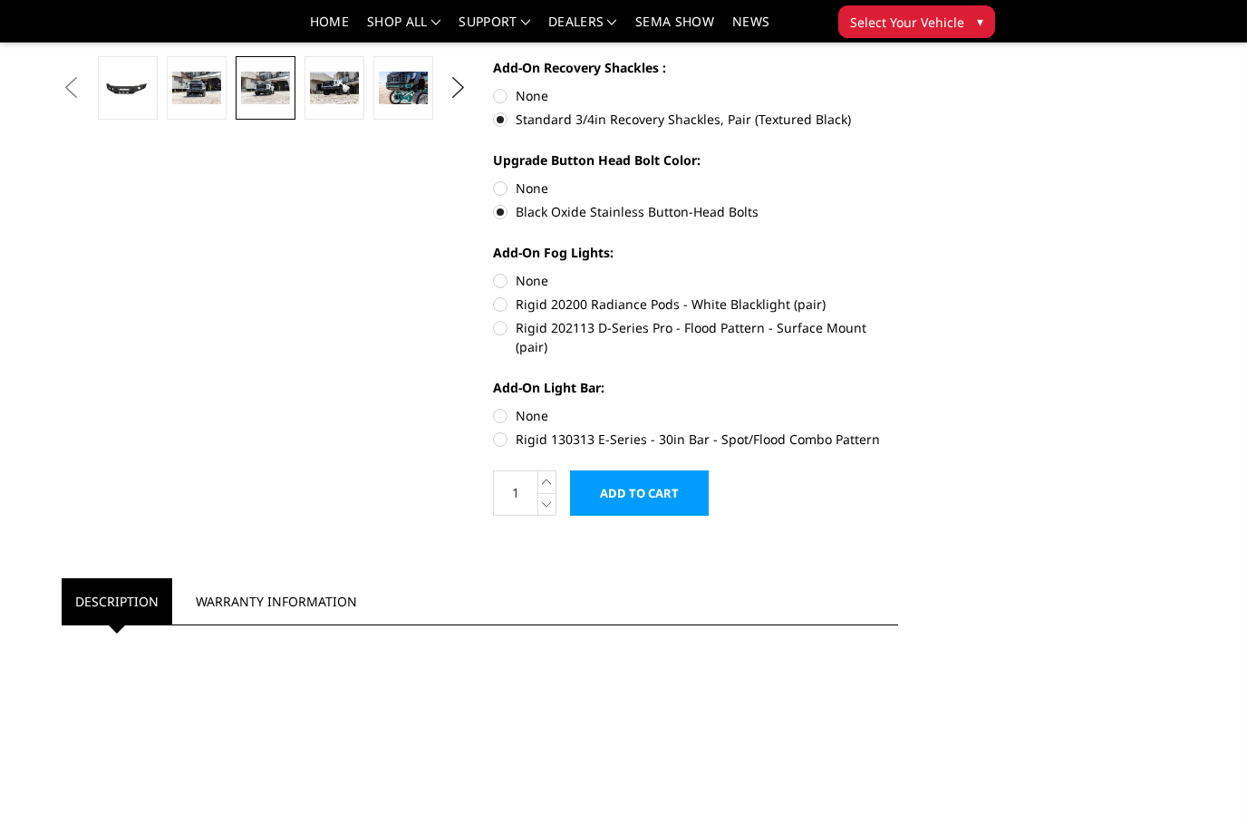
scroll to position [602, 0]
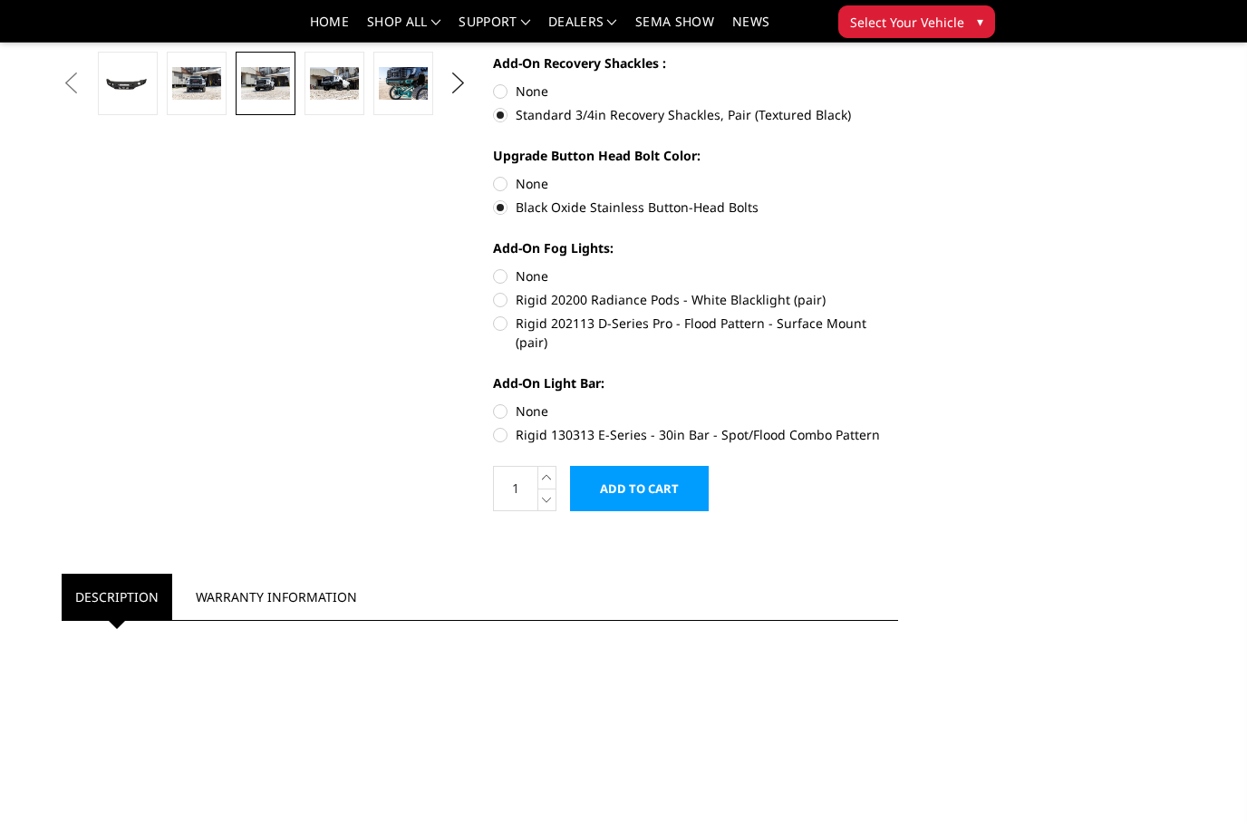
click at [508, 328] on label "Rigid 202113 D-Series Pro - Flood Pattern - Surface Mount (pair)" at bounding box center [696, 333] width 406 height 38
click at [898, 291] on input "Rigid 202113 D-Series Pro - Flood Pattern - Surface Mount (pair)" at bounding box center [898, 290] width 1 height 1
radio input "true"
click at [511, 425] on label "Rigid 130313 E-Series - 30in Bar - Spot/Flood Combo Pattern" at bounding box center [696, 434] width 406 height 19
click at [898, 402] on input "Rigid 130313 E-Series - 30in Bar - Spot/Flood Combo Pattern" at bounding box center [898, 401] width 1 height 1
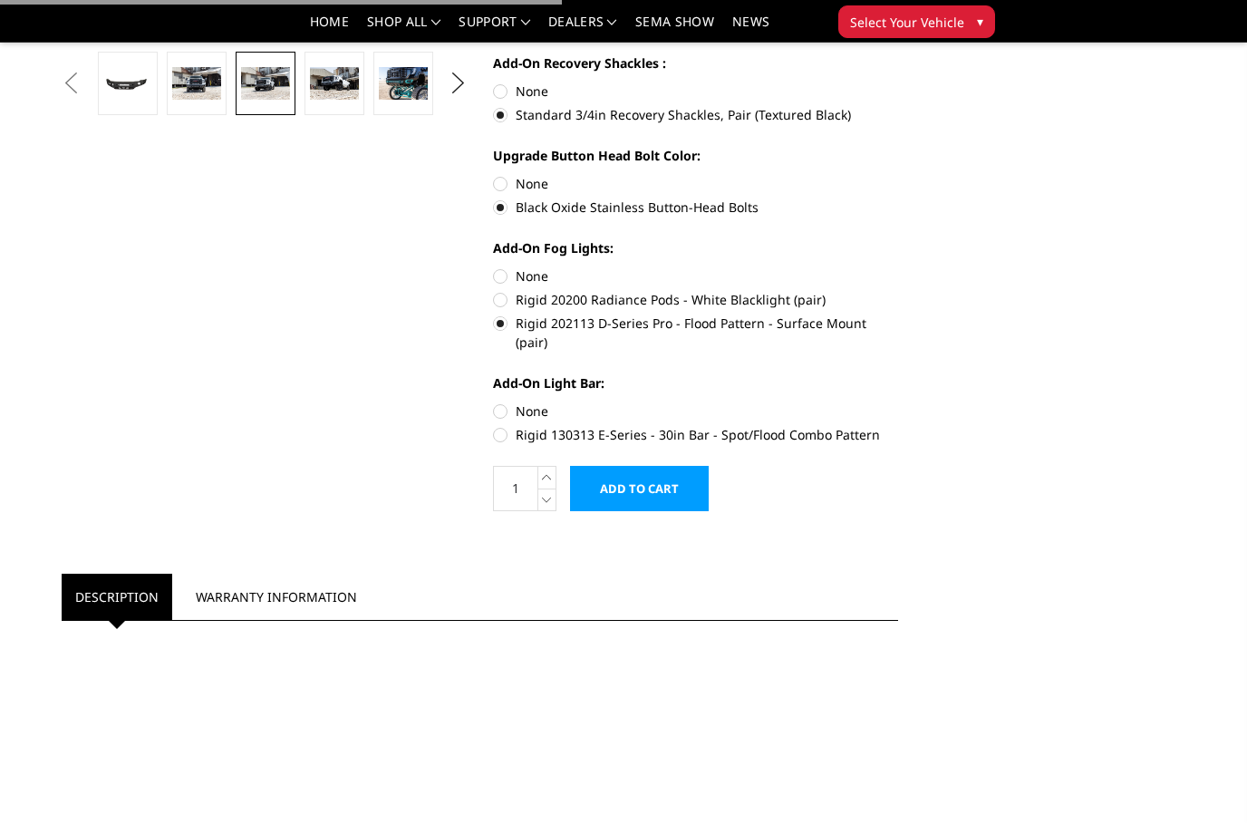
radio input "true"
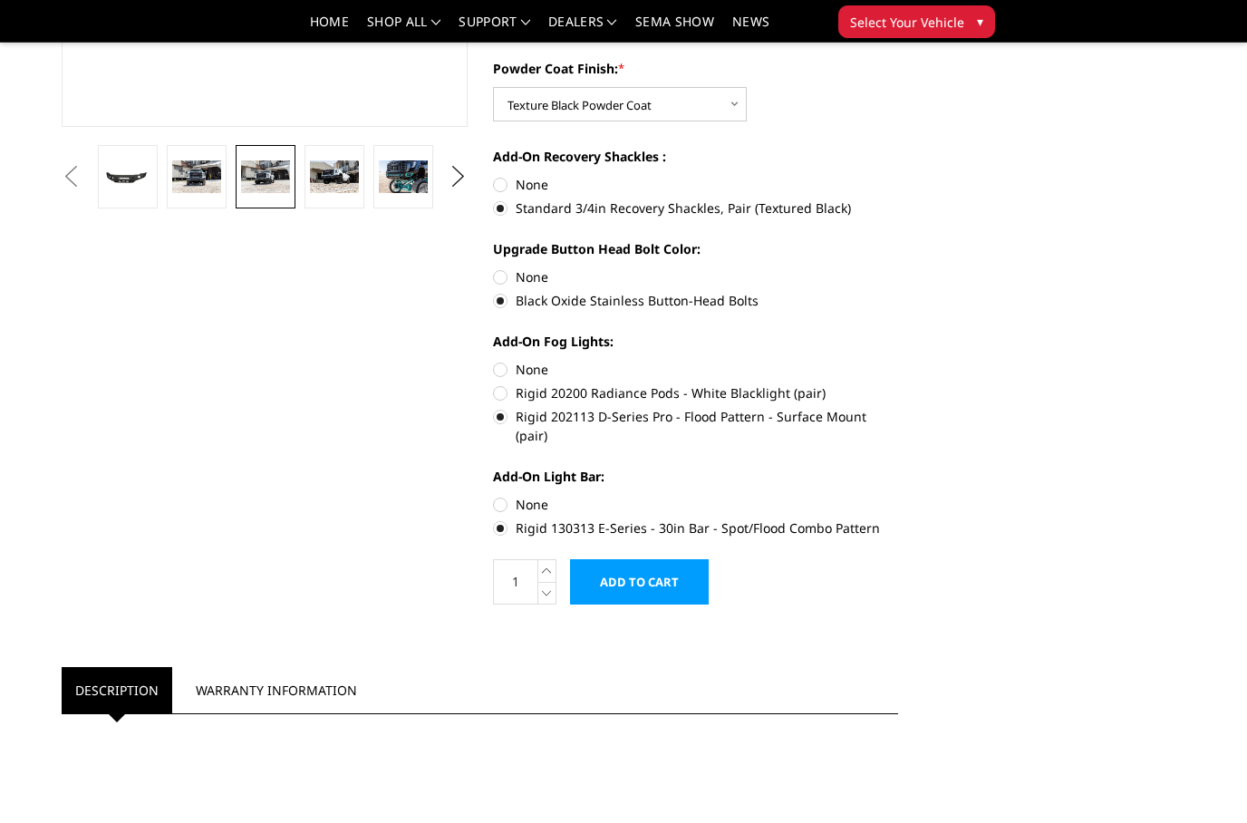
scroll to position [528, 0]
